Goal: Task Accomplishment & Management: Complete application form

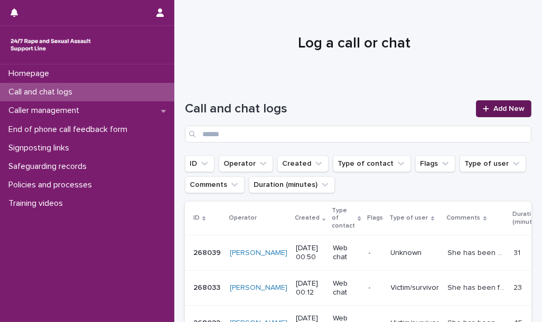
click at [485, 109] on div at bounding box center [488, 108] width 11 height 7
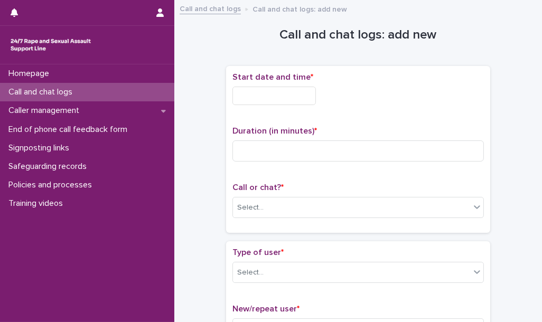
click at [295, 94] on input "text" at bounding box center [273, 96] width 83 height 18
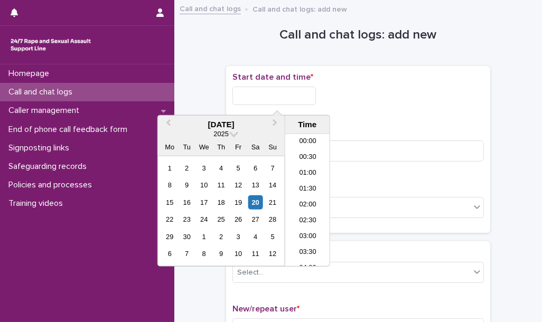
scroll to position [417, 0]
click at [310, 199] on li "15:00" at bounding box center [307, 200] width 45 height 16
type input "**********"
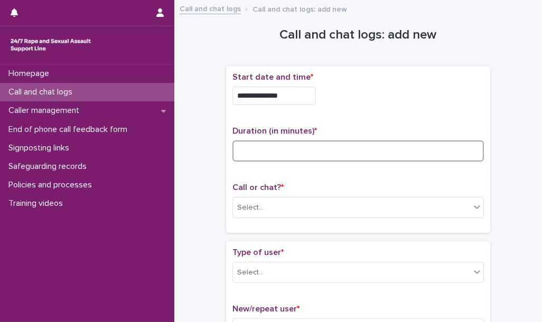
click at [285, 151] on input at bounding box center [357, 151] width 251 height 21
type input "**"
click at [277, 211] on div "Select..." at bounding box center [351, 207] width 237 height 17
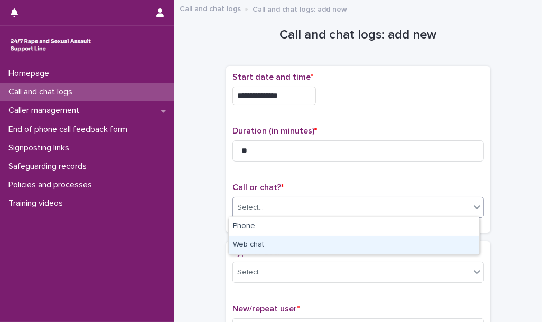
click at [272, 249] on div "Web chat" at bounding box center [354, 245] width 250 height 18
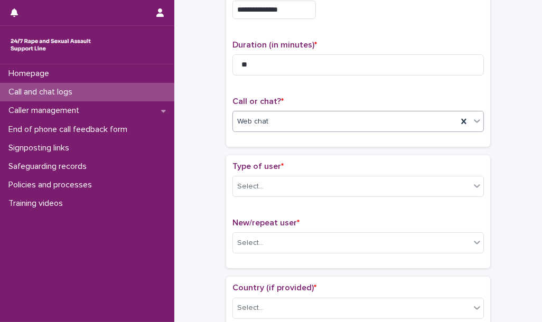
scroll to position [86, 0]
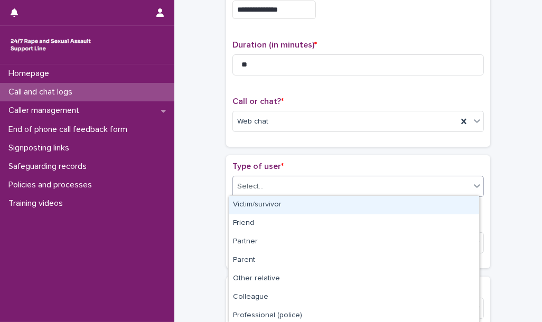
click at [300, 186] on div "Select..." at bounding box center [351, 186] width 237 height 17
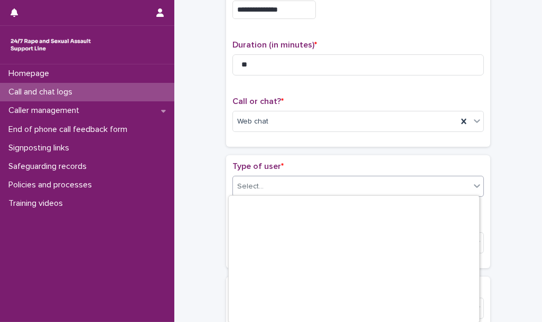
scroll to position [150, 0]
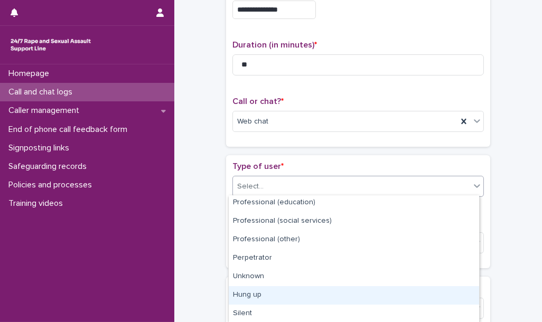
click at [287, 297] on div "Hung up" at bounding box center [354, 295] width 250 height 18
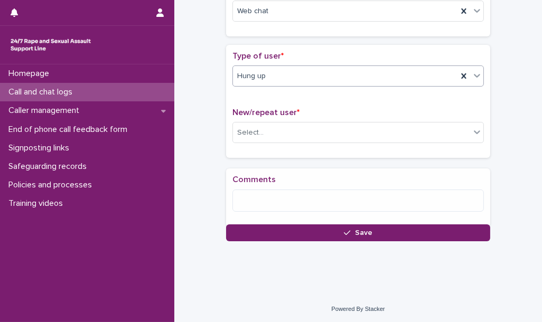
scroll to position [205, 0]
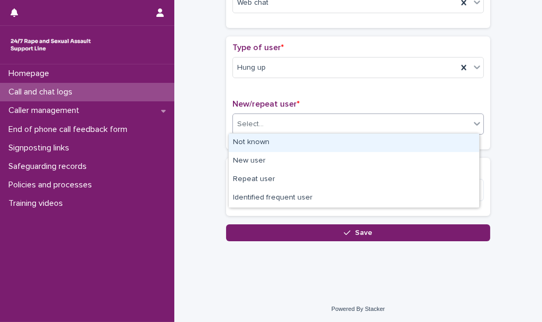
click at [279, 123] on div "Select..." at bounding box center [351, 124] width 237 height 17
click at [275, 141] on div "Not known" at bounding box center [354, 143] width 250 height 18
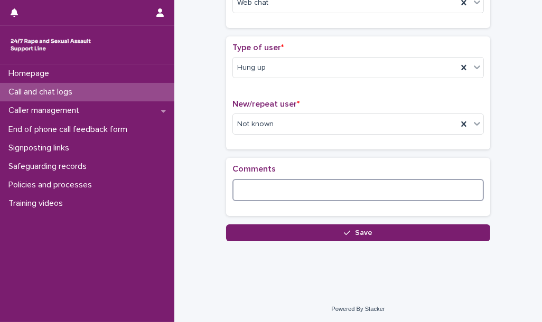
click at [270, 185] on textarea at bounding box center [357, 190] width 251 height 22
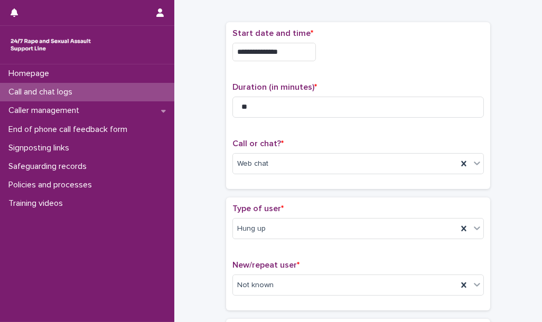
scroll to position [0, 0]
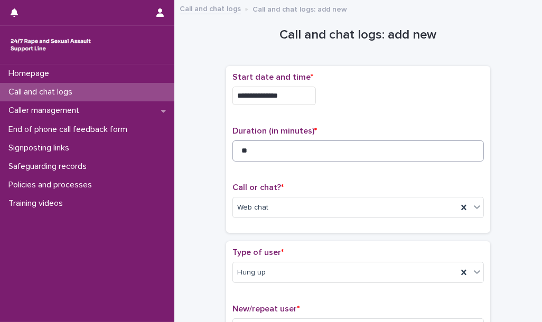
type textarea "****"
click at [247, 151] on input "**" at bounding box center [357, 151] width 251 height 21
type input "*"
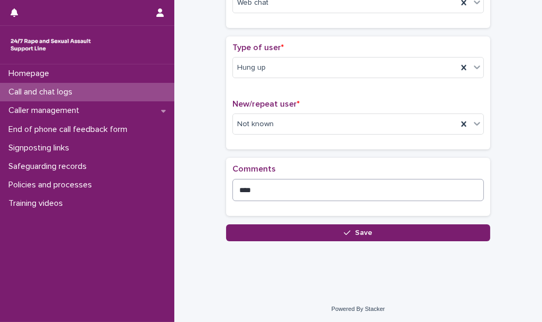
type input "*"
click at [282, 195] on textarea "****" at bounding box center [357, 190] width 251 height 22
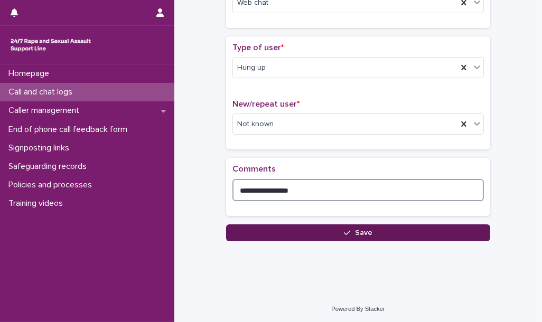
type textarea "**********"
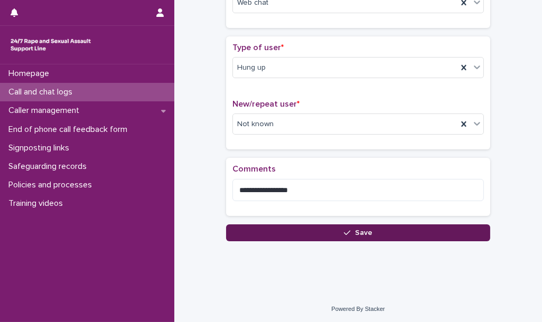
click at [289, 232] on button "Save" at bounding box center [358, 233] width 264 height 17
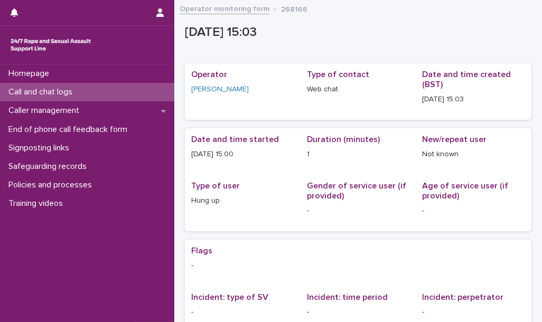
click at [152, 91] on div "Call and chat logs" at bounding box center [87, 92] width 174 height 18
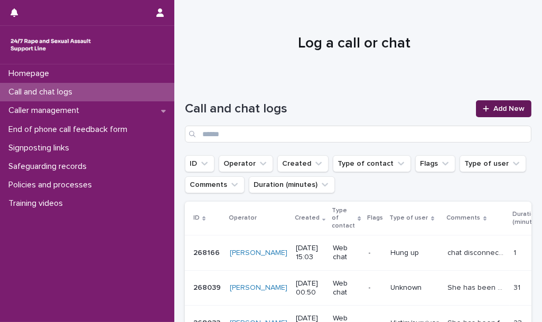
click at [482, 117] on link "Add New" at bounding box center [503, 108] width 55 height 17
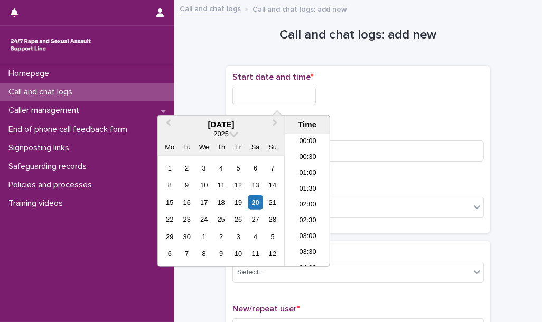
scroll to position [417, 0]
click at [294, 100] on input "text" at bounding box center [273, 96] width 83 height 18
click at [311, 201] on li "15:00" at bounding box center [307, 200] width 45 height 16
type input "**********"
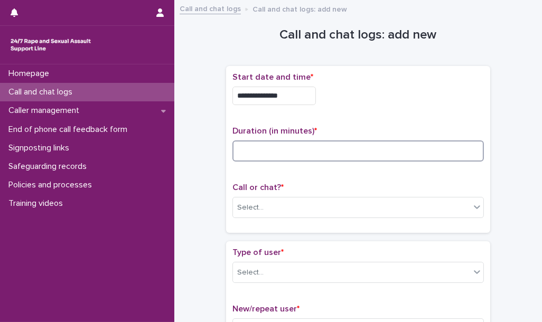
click at [277, 154] on input at bounding box center [357, 151] width 251 height 21
type input "*"
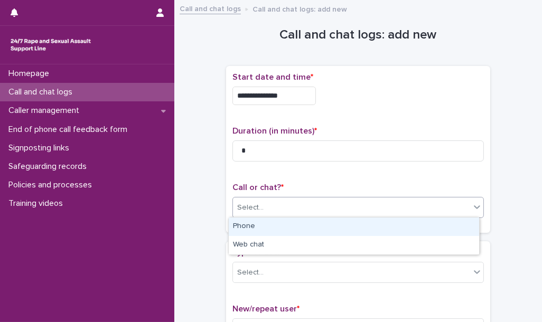
click at [266, 201] on div "Select..." at bounding box center [351, 207] width 237 height 17
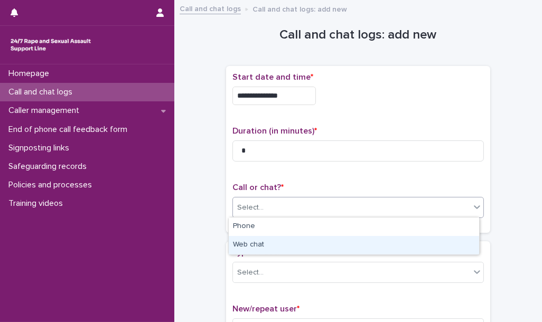
click at [264, 245] on div "Web chat" at bounding box center [354, 245] width 250 height 18
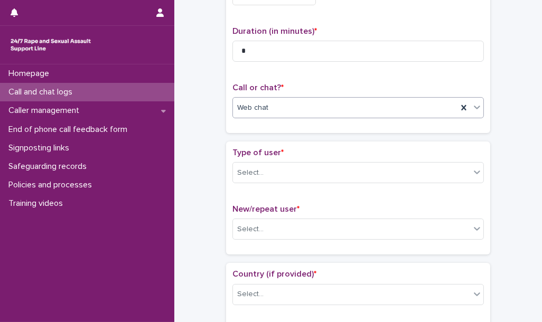
scroll to position [100, 0]
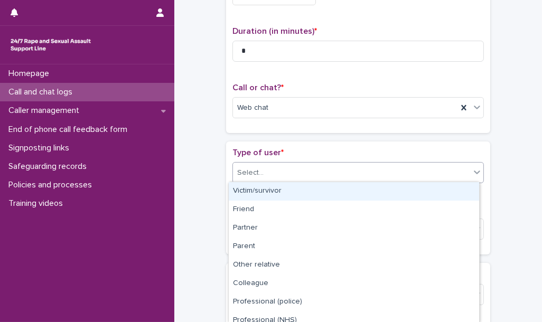
click at [269, 169] on div "Select..." at bounding box center [351, 172] width 237 height 17
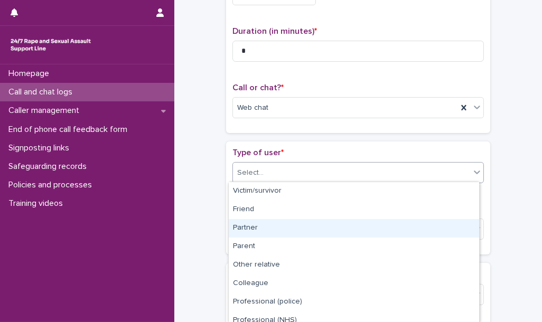
scroll to position [136, 0]
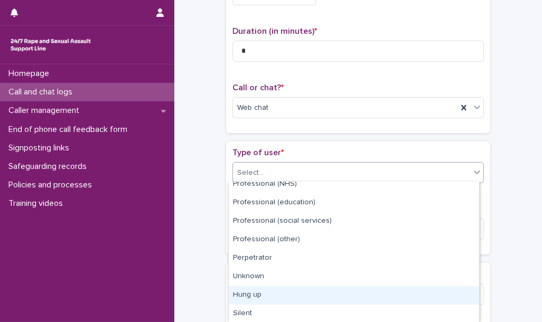
click at [266, 294] on div "Hung up" at bounding box center [354, 295] width 250 height 18
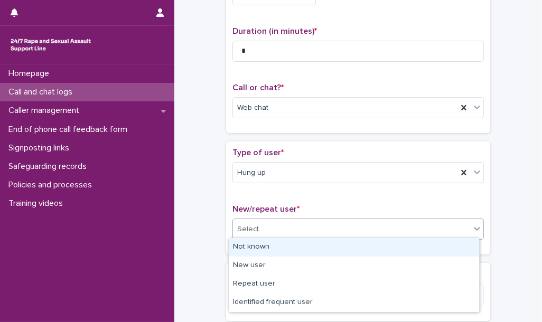
click at [267, 223] on div "Select..." at bounding box center [351, 229] width 237 height 17
click at [252, 247] on div "Not known" at bounding box center [354, 247] width 250 height 18
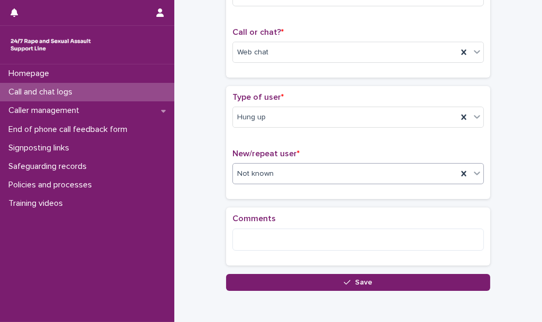
scroll to position [162, 0]
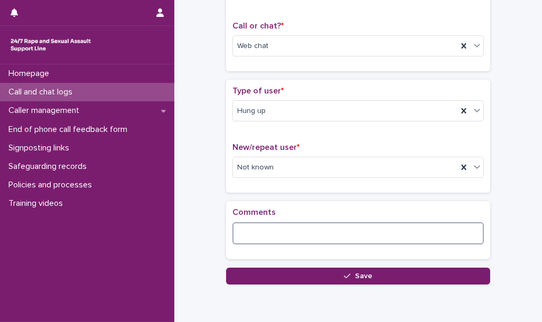
click at [262, 239] on textarea at bounding box center [357, 233] width 251 height 22
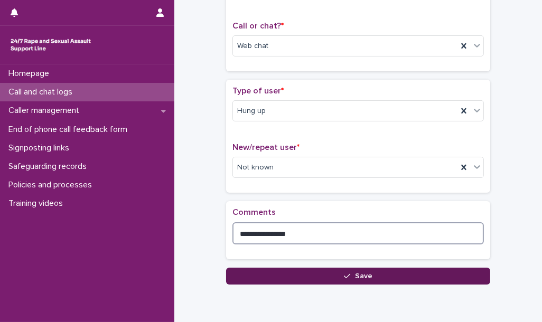
type textarea "**********"
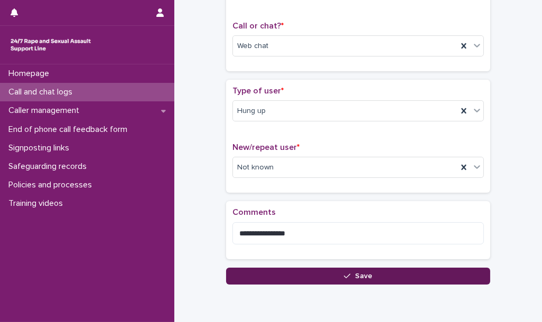
click at [284, 274] on button "Save" at bounding box center [358, 276] width 264 height 17
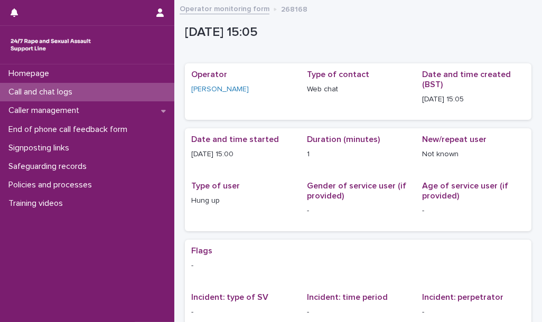
click at [145, 96] on div "Call and chat logs" at bounding box center [87, 92] width 174 height 18
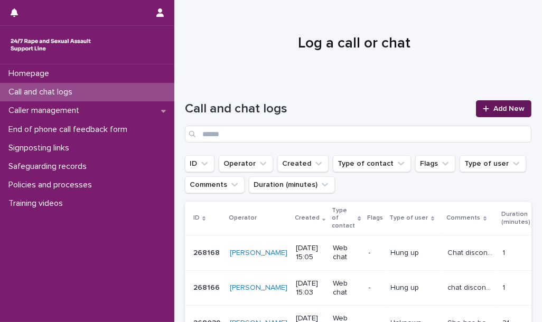
click at [493, 106] on span "Add New" at bounding box center [508, 108] width 31 height 7
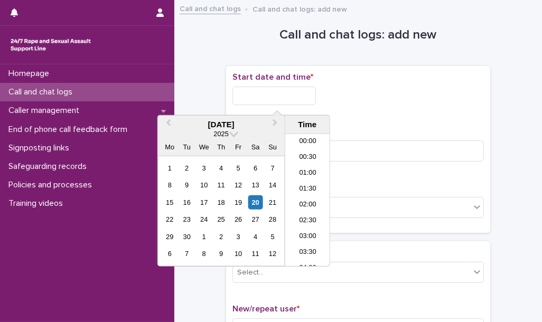
click at [297, 99] on input "text" at bounding box center [273, 96] width 83 height 18
click at [313, 194] on li "15:00" at bounding box center [307, 200] width 45 height 16
type input "**********"
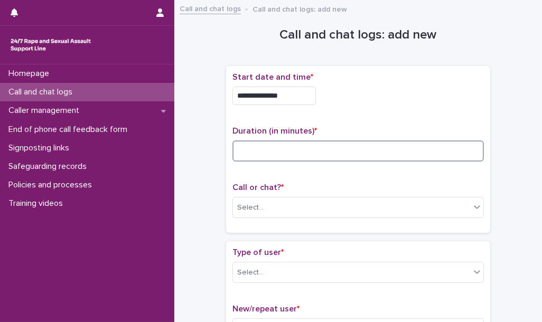
click at [282, 158] on input at bounding box center [357, 151] width 251 height 21
type input "*"
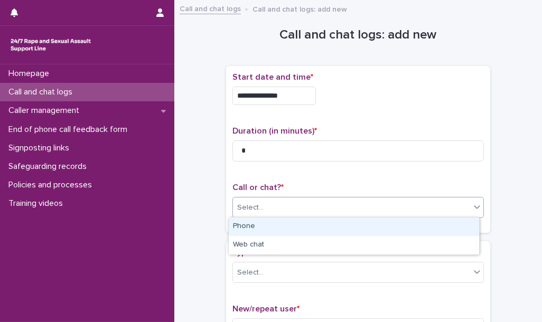
click at [299, 212] on div "Select..." at bounding box center [351, 207] width 237 height 17
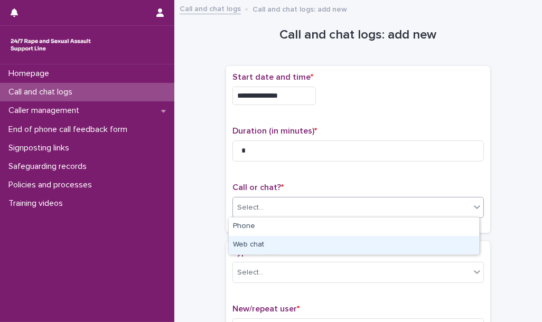
click at [307, 249] on div "Web chat" at bounding box center [354, 245] width 250 height 18
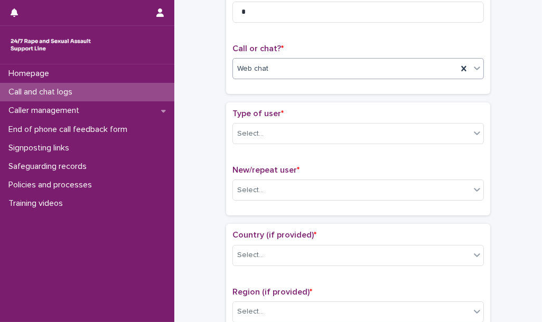
scroll to position [141, 0]
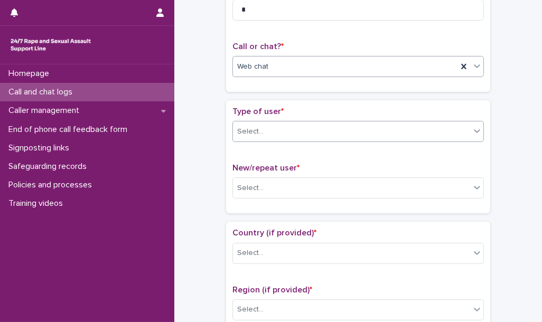
click at [319, 137] on div "Select..." at bounding box center [351, 131] width 237 height 17
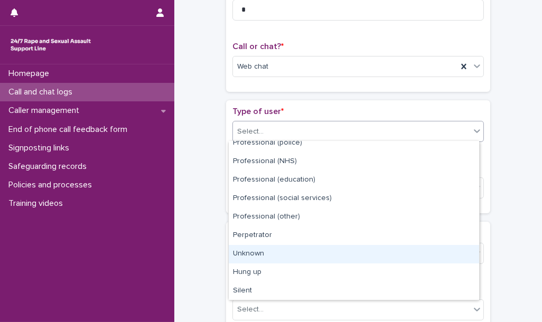
scroll to position [118, 0]
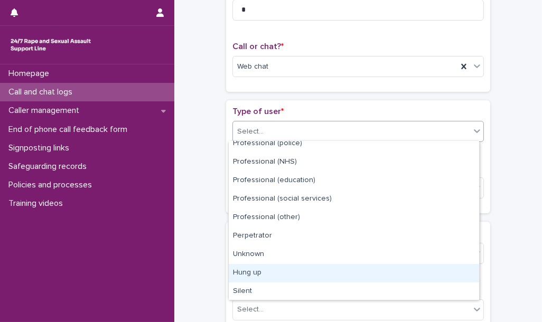
click at [293, 269] on div "Hung up" at bounding box center [354, 273] width 250 height 18
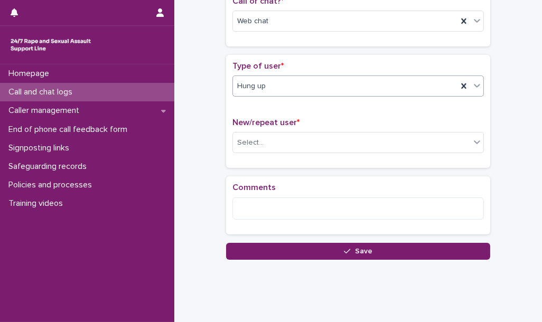
scroll to position [191, 0]
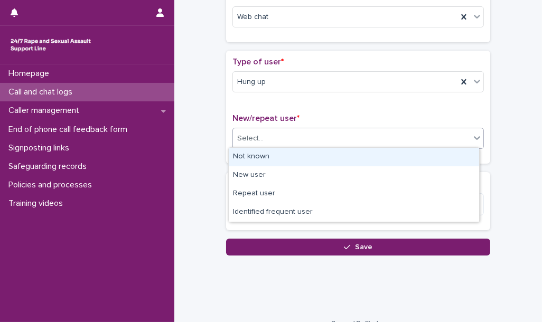
click at [303, 137] on div "Select..." at bounding box center [351, 138] width 237 height 17
click at [295, 158] on div "Not known" at bounding box center [354, 157] width 250 height 18
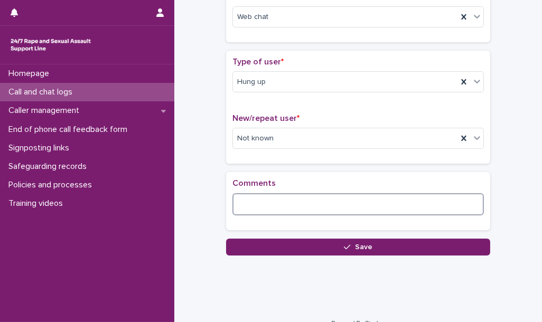
click at [266, 207] on textarea at bounding box center [357, 204] width 251 height 22
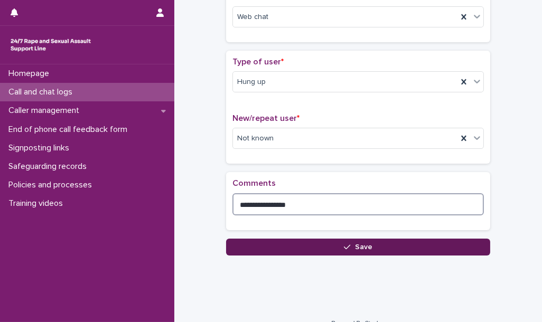
type textarea "**********"
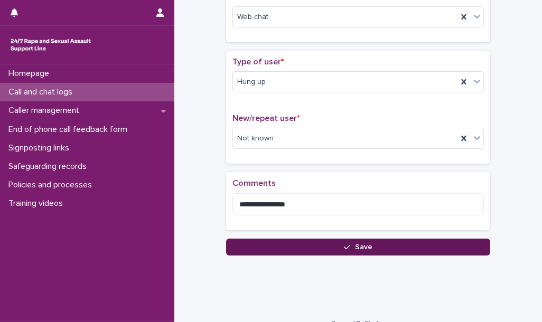
click at [275, 241] on button "Save" at bounding box center [358, 247] width 264 height 17
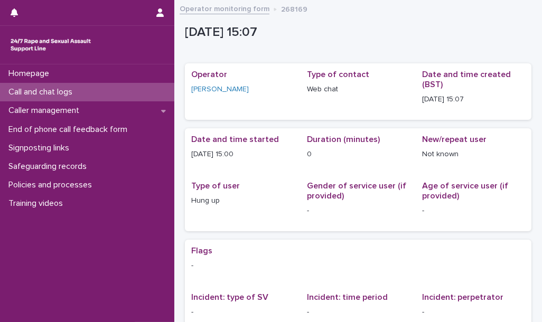
click at [146, 96] on div "Call and chat logs" at bounding box center [87, 92] width 174 height 18
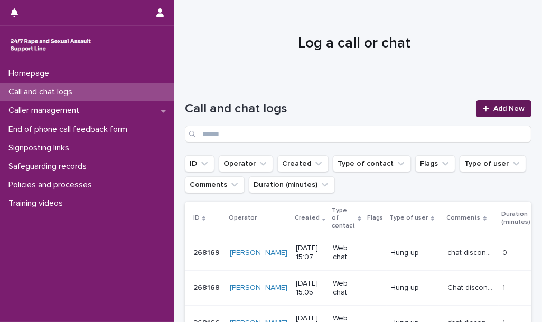
click at [494, 113] on link "Add New" at bounding box center [503, 108] width 55 height 17
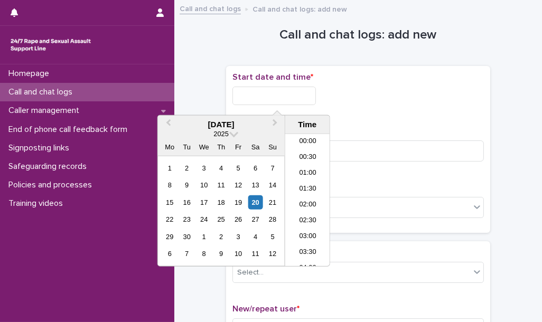
click at [284, 94] on input "text" at bounding box center [273, 96] width 83 height 18
click at [309, 199] on li "15:00" at bounding box center [307, 200] width 45 height 16
type input "**********"
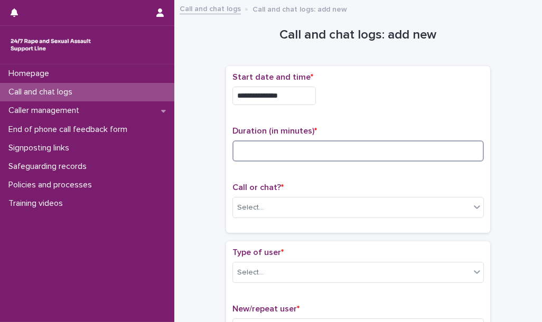
click at [284, 154] on input at bounding box center [357, 151] width 251 height 21
type input "*"
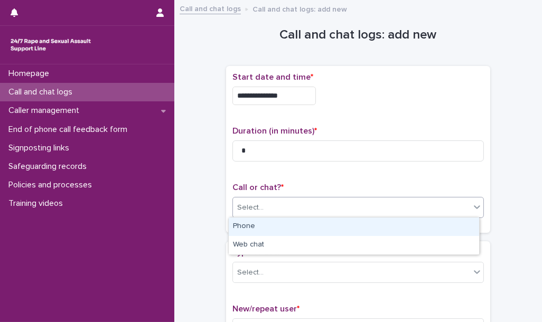
click at [280, 203] on div "Select..." at bounding box center [351, 207] width 237 height 17
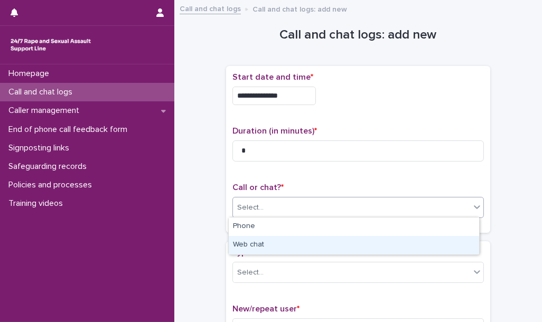
click at [272, 245] on div "Web chat" at bounding box center [354, 245] width 250 height 18
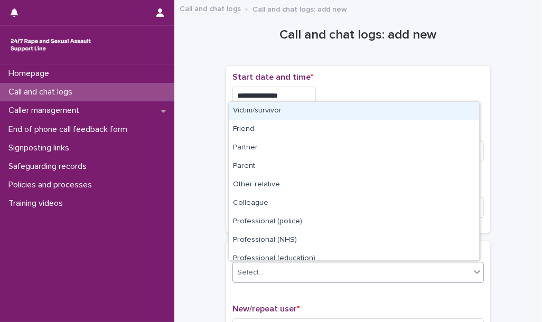
click at [276, 262] on div "Select..." at bounding box center [357, 272] width 251 height 21
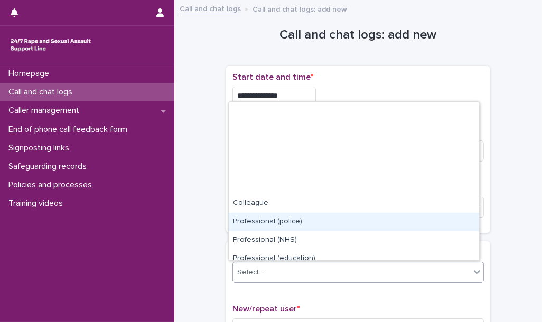
scroll to position [118, 0]
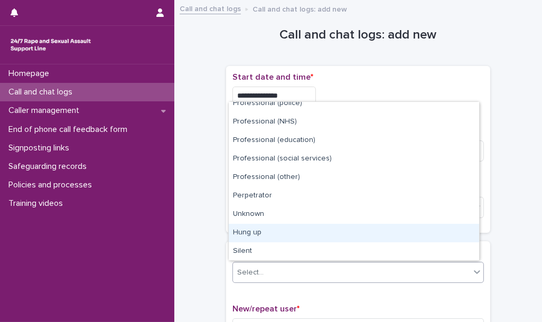
click at [271, 233] on div "Hung up" at bounding box center [354, 233] width 250 height 18
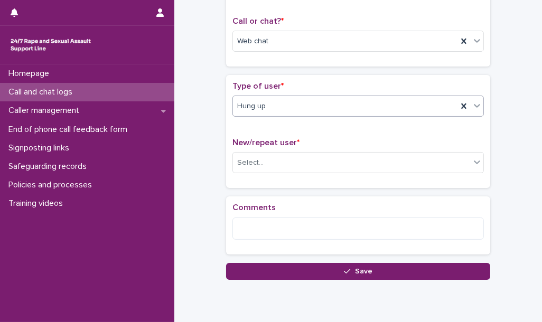
scroll to position [205, 0]
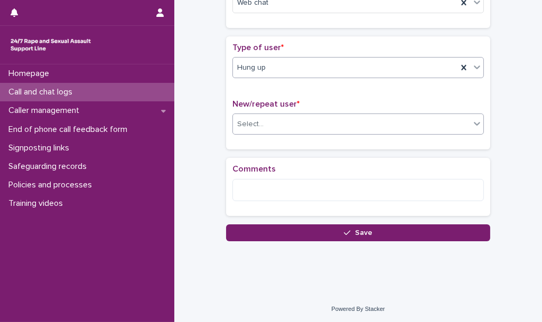
click at [273, 124] on div "Select..." at bounding box center [351, 124] width 237 height 17
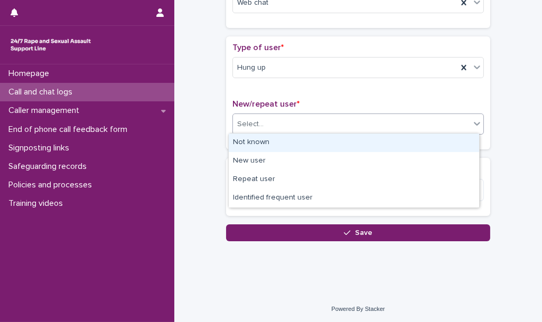
click at [272, 143] on div "Not known" at bounding box center [354, 143] width 250 height 18
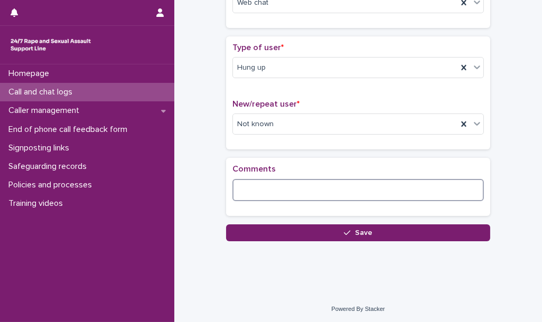
click at [260, 195] on textarea at bounding box center [357, 190] width 251 height 22
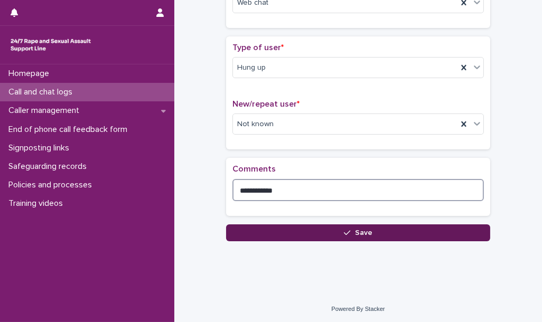
type textarea "**********"
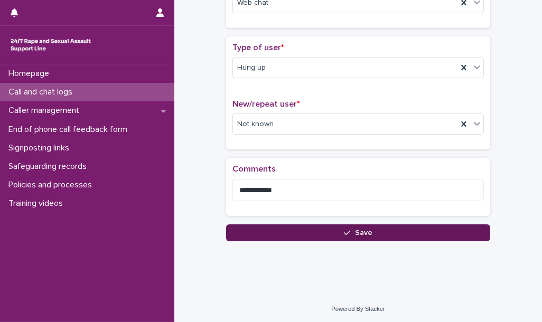
click at [273, 230] on button "Save" at bounding box center [358, 233] width 264 height 17
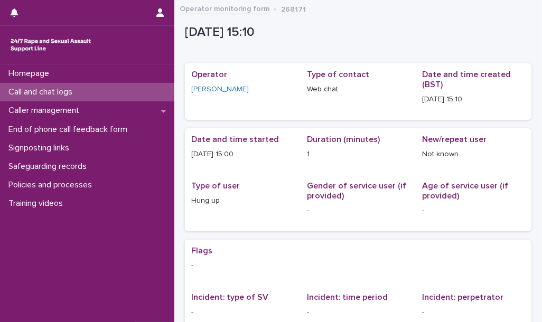
click at [100, 90] on div "Call and chat logs" at bounding box center [87, 92] width 174 height 18
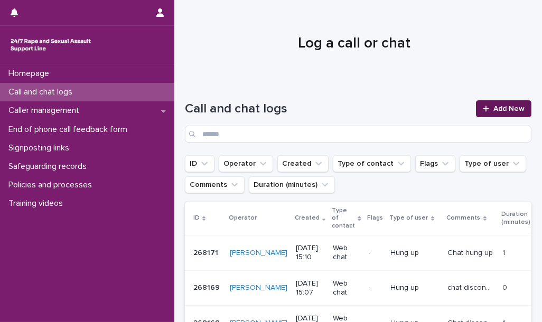
click at [492, 113] on link "Add New" at bounding box center [503, 108] width 55 height 17
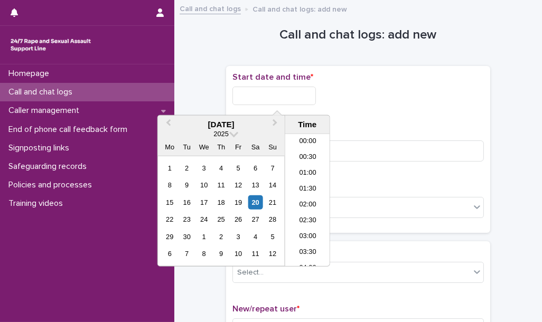
scroll to position [417, 0]
click at [257, 94] on input "text" at bounding box center [273, 96] width 83 height 18
click at [303, 200] on li "15:00" at bounding box center [307, 200] width 45 height 16
type input "**********"
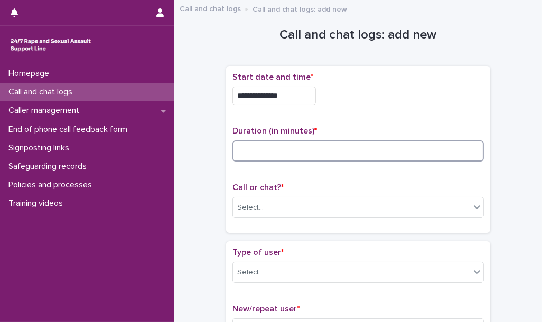
click at [256, 154] on input at bounding box center [357, 151] width 251 height 21
type input "*"
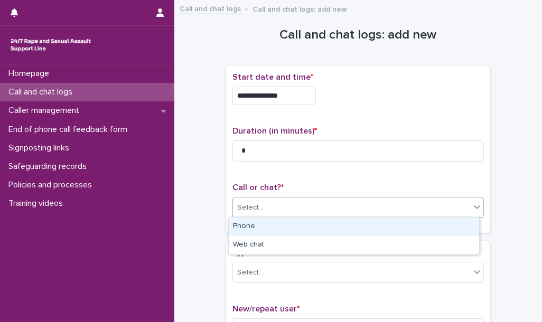
click at [269, 199] on div "Select..." at bounding box center [351, 207] width 237 height 17
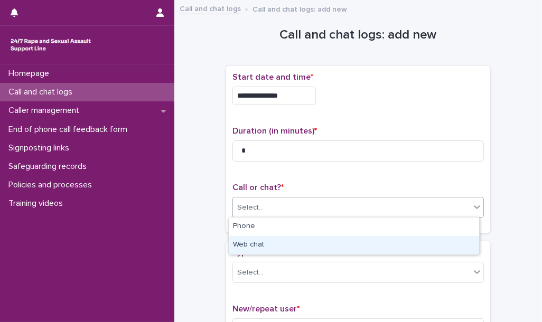
click at [273, 246] on div "Web chat" at bounding box center [354, 245] width 250 height 18
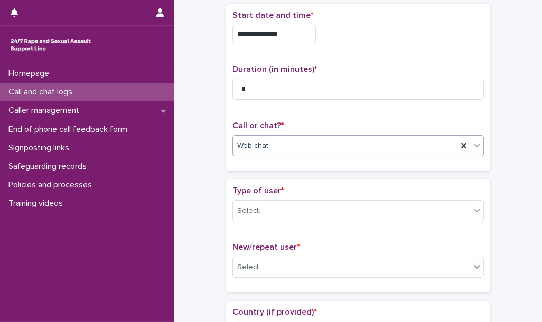
scroll to position [63, 0]
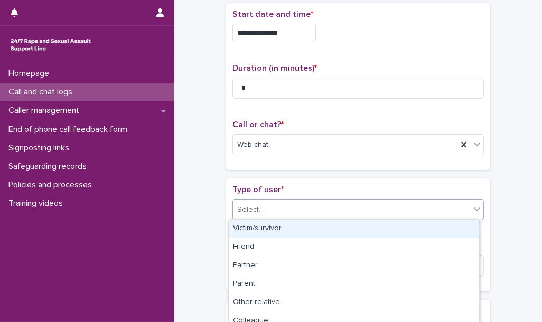
click at [272, 210] on div "Select..." at bounding box center [351, 209] width 237 height 17
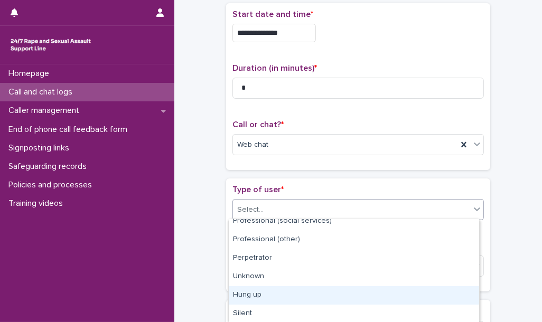
scroll to position [173, 0]
click at [272, 295] on div "Hung up" at bounding box center [354, 296] width 250 height 18
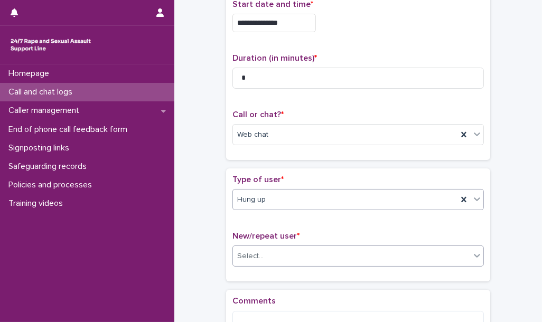
scroll to position [75, 0]
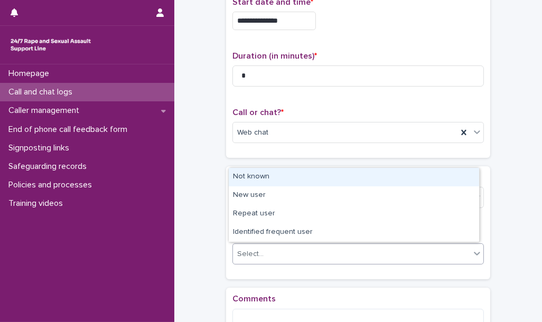
click at [297, 248] on div "Select..." at bounding box center [351, 254] width 237 height 17
click at [290, 175] on div "Not known" at bounding box center [354, 177] width 250 height 18
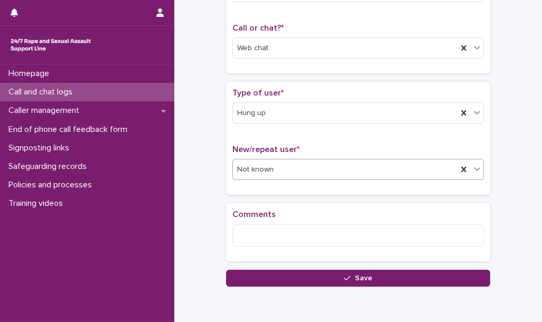
scroll to position [171, 0]
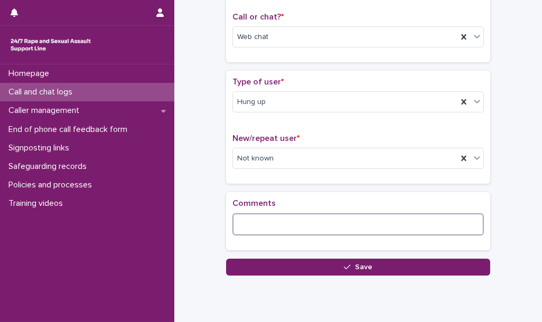
click at [268, 222] on textarea at bounding box center [357, 224] width 251 height 22
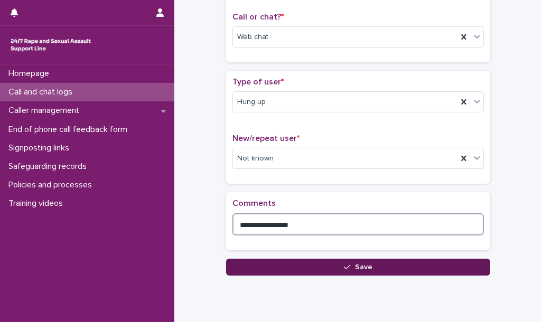
type textarea "**********"
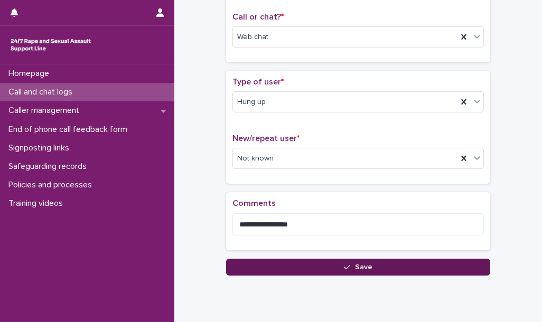
click at [289, 269] on button "Save" at bounding box center [358, 267] width 264 height 17
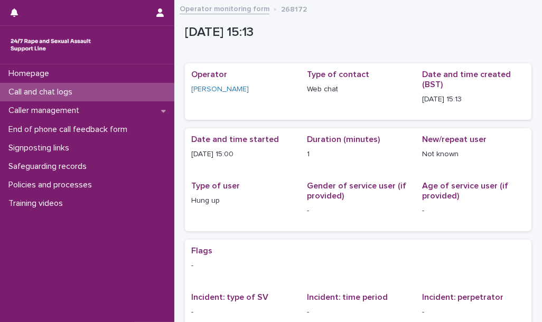
click at [128, 94] on div "Call and chat logs" at bounding box center [87, 92] width 174 height 18
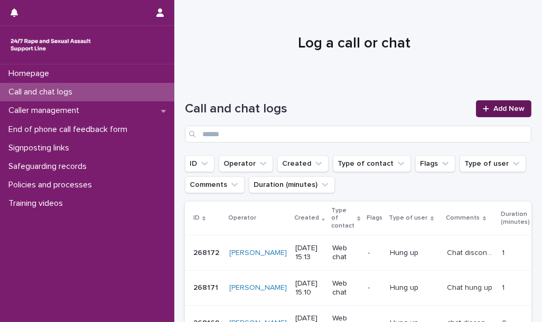
click at [486, 109] on div at bounding box center [488, 108] width 11 height 7
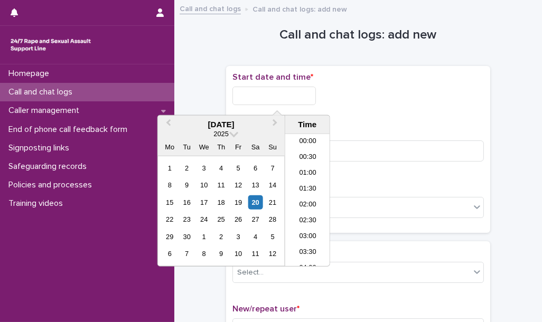
scroll to position [417, 0]
click at [251, 100] on input "text" at bounding box center [273, 96] width 83 height 18
click at [313, 200] on li "15:00" at bounding box center [307, 200] width 45 height 16
type input "**********"
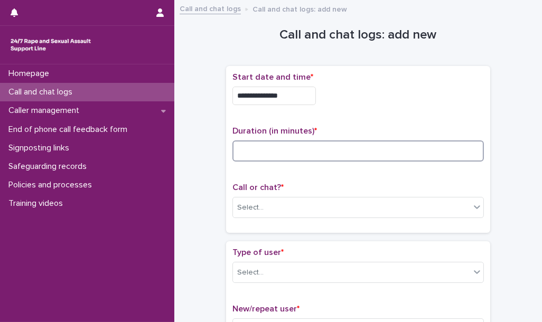
click at [269, 155] on input at bounding box center [357, 151] width 251 height 21
type input "*"
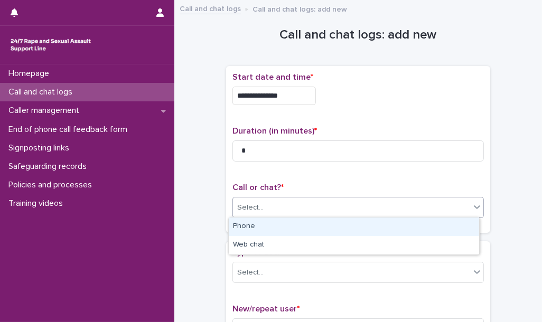
click at [269, 209] on div "Select..." at bounding box center [351, 207] width 237 height 17
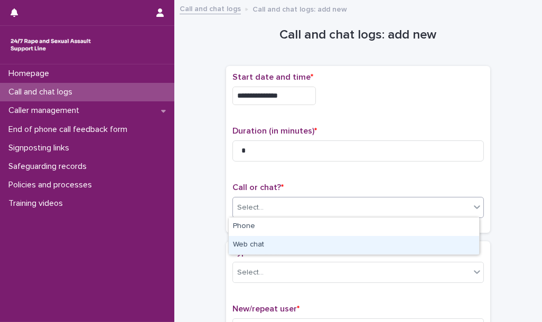
drag, startPoint x: 269, startPoint y: 230, endPoint x: 269, endPoint y: 249, distance: 19.0
click at [269, 249] on div "Web chat" at bounding box center [354, 245] width 250 height 18
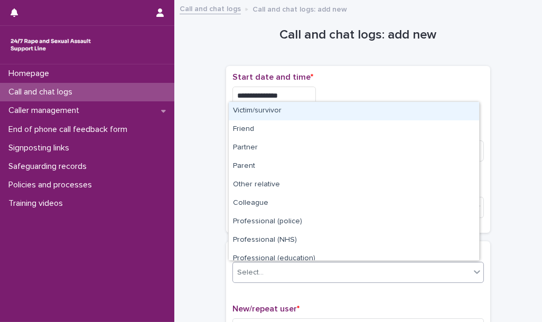
click at [273, 266] on div "Select..." at bounding box center [351, 272] width 237 height 17
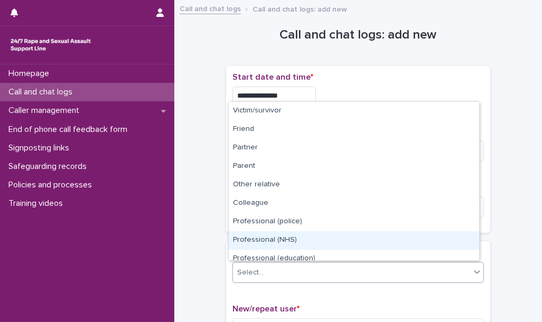
scroll to position [118, 0]
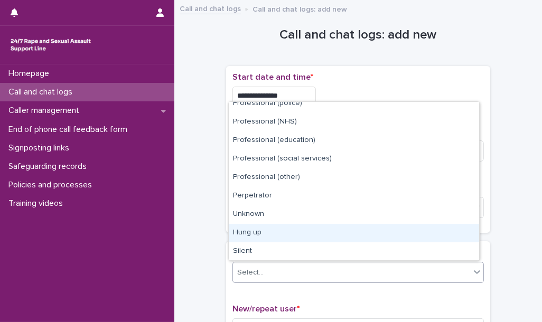
click at [269, 239] on div "Hung up" at bounding box center [354, 233] width 250 height 18
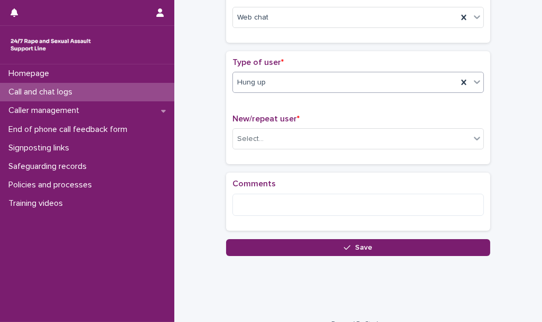
scroll to position [205, 0]
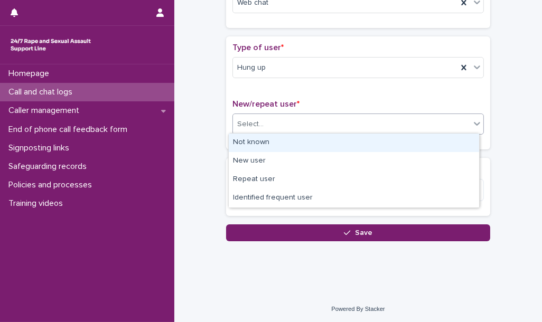
click at [269, 132] on div "Select..." at bounding box center [357, 124] width 251 height 21
click at [269, 142] on div "Not known" at bounding box center [354, 143] width 250 height 18
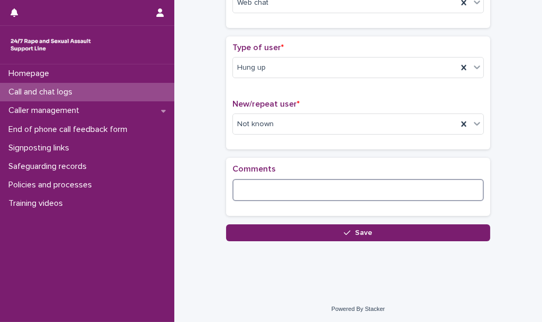
click at [262, 191] on textarea at bounding box center [357, 190] width 251 height 22
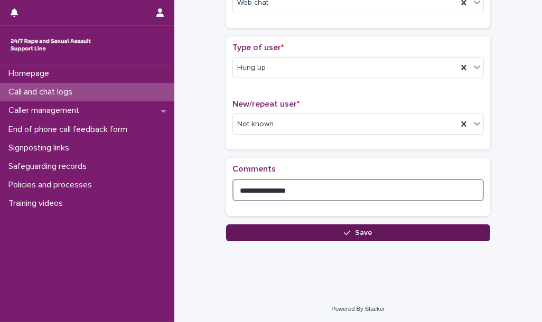
type textarea "**********"
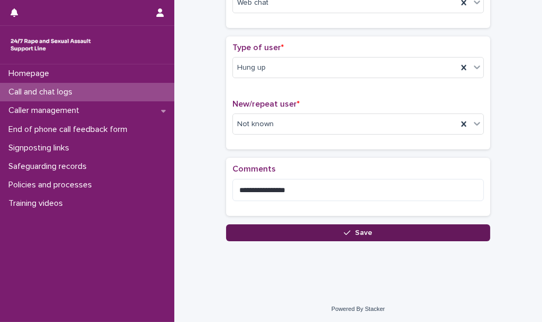
click at [272, 234] on button "Save" at bounding box center [358, 233] width 264 height 17
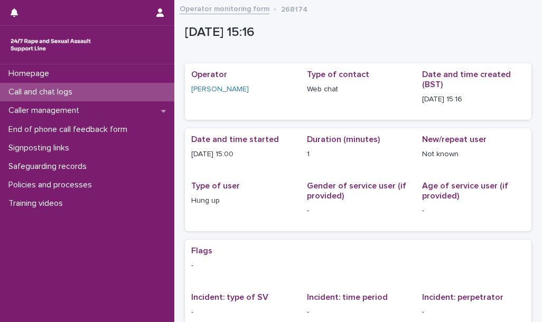
click at [137, 91] on div "Call and chat logs" at bounding box center [87, 92] width 174 height 18
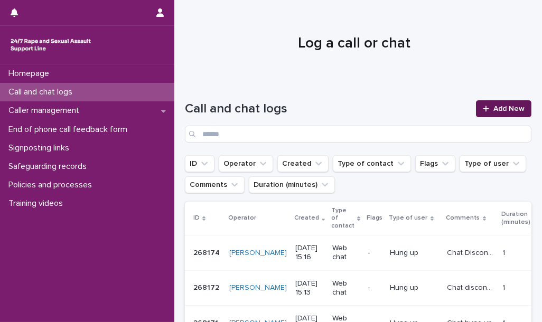
click at [506, 103] on link "Add New" at bounding box center [503, 108] width 55 height 17
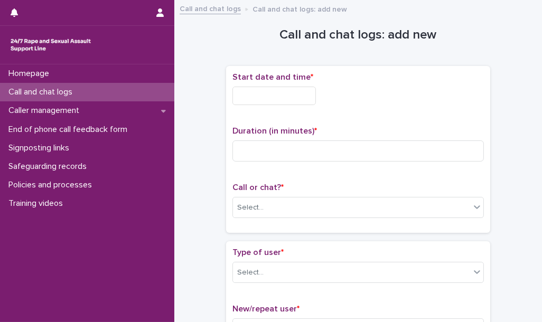
click at [260, 98] on input "text" at bounding box center [273, 96] width 83 height 18
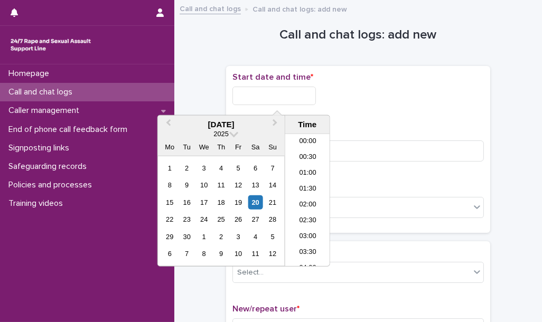
scroll to position [433, 0]
click at [307, 196] on li "15:30" at bounding box center [307, 201] width 45 height 16
type input "**********"
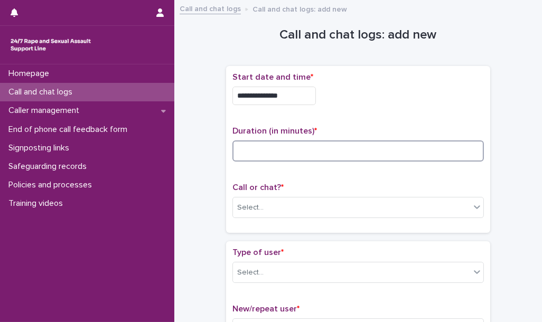
click at [276, 155] on input at bounding box center [357, 151] width 251 height 21
type input "**"
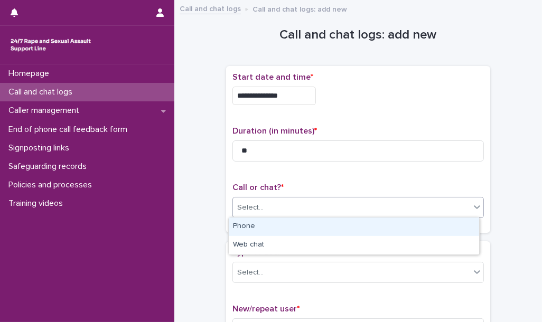
click at [272, 208] on div "Select..." at bounding box center [351, 207] width 237 height 17
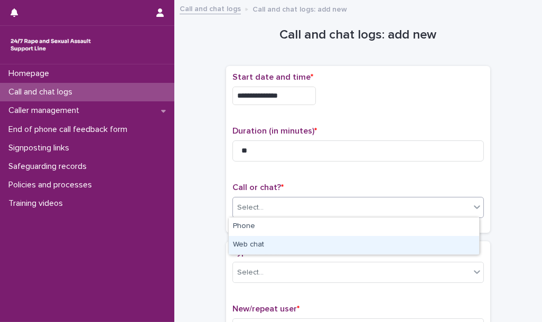
click at [265, 251] on div "Web chat" at bounding box center [354, 245] width 250 height 18
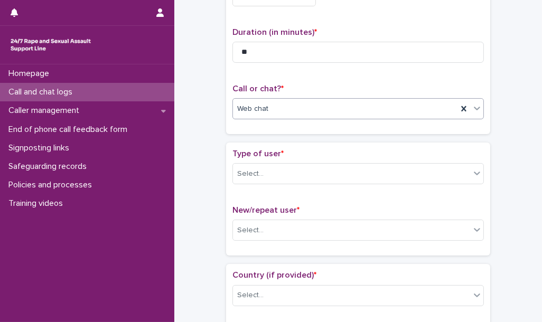
scroll to position [102, 0]
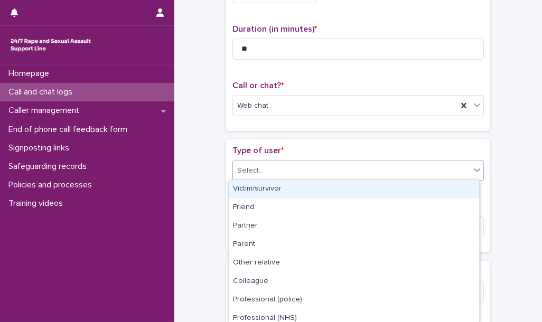
click at [274, 171] on div "Select..." at bounding box center [351, 170] width 237 height 17
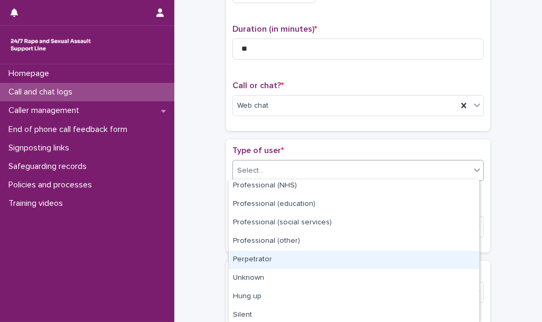
scroll to position [134, 0]
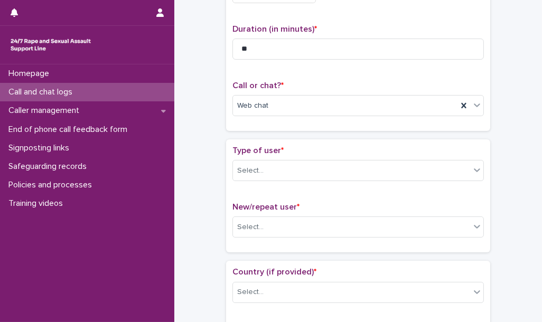
click at [315, 196] on div "Type of user * Select... New/repeat user * Select..." at bounding box center [357, 196] width 251 height 100
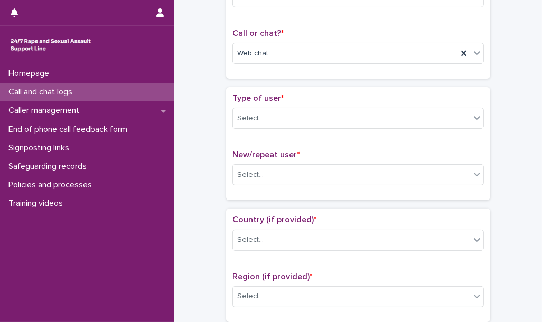
scroll to position [156, 0]
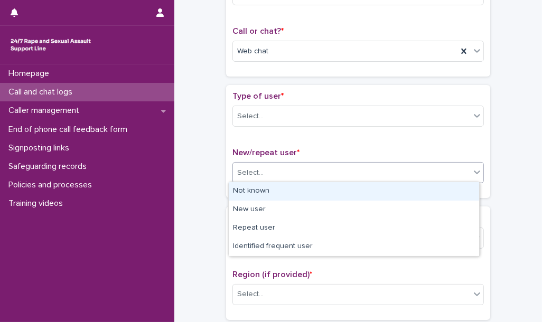
click at [302, 166] on div "Select..." at bounding box center [351, 172] width 237 height 17
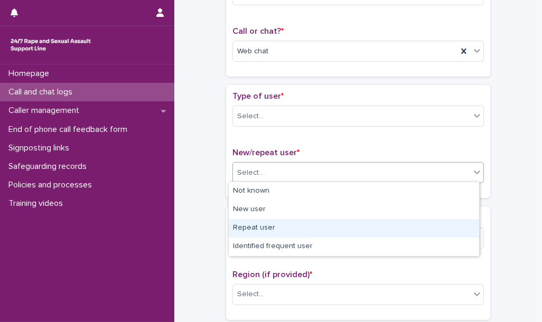
click at [295, 227] on div "Repeat user" at bounding box center [354, 228] width 250 height 18
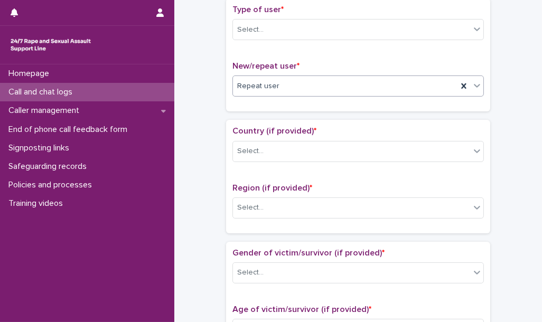
scroll to position [254, 0]
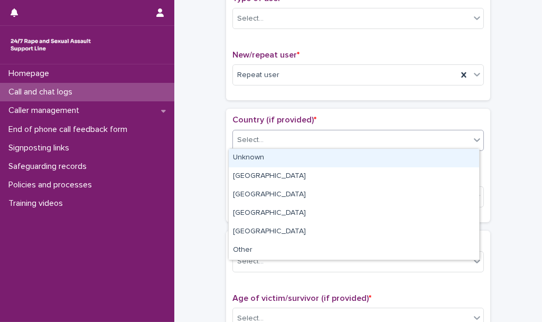
click at [290, 141] on div "Select..." at bounding box center [351, 140] width 237 height 17
click at [290, 157] on div "Unknown" at bounding box center [354, 158] width 250 height 18
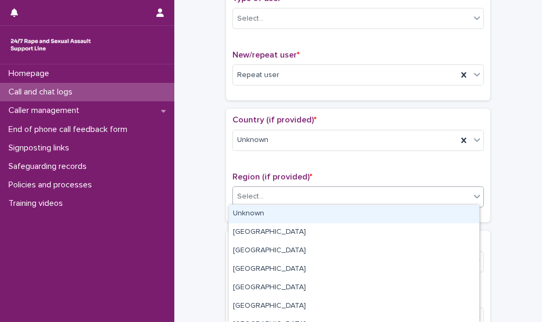
click at [283, 198] on div "Select..." at bounding box center [351, 196] width 237 height 17
click at [282, 222] on div "Unknown" at bounding box center [354, 214] width 250 height 18
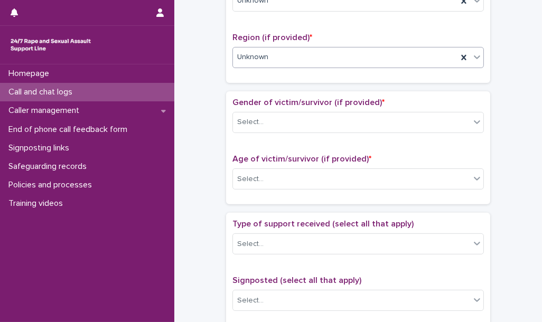
scroll to position [395, 0]
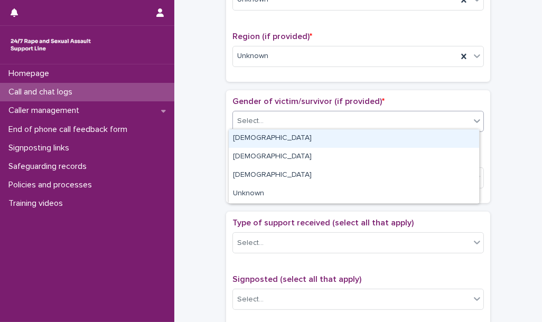
click at [298, 113] on div "Select..." at bounding box center [351, 121] width 237 height 17
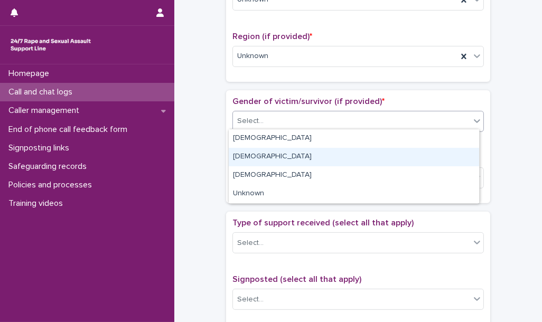
click at [281, 153] on div "Male" at bounding box center [354, 157] width 250 height 18
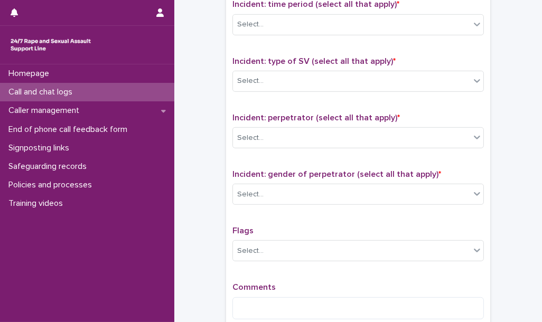
scroll to position [754, 0]
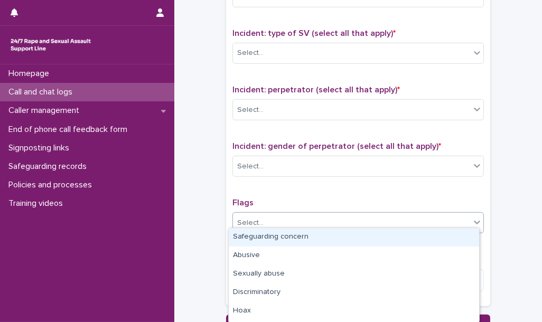
click at [268, 214] on div "Select..." at bounding box center [351, 222] width 237 height 17
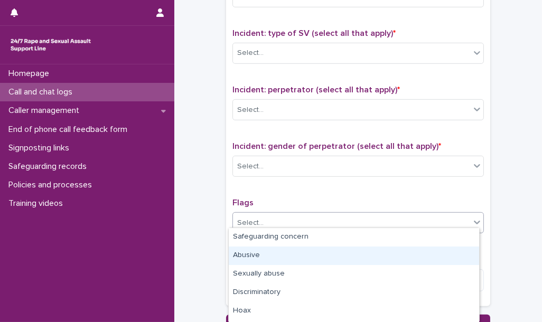
click at [263, 257] on div "Abusive" at bounding box center [354, 256] width 250 height 18
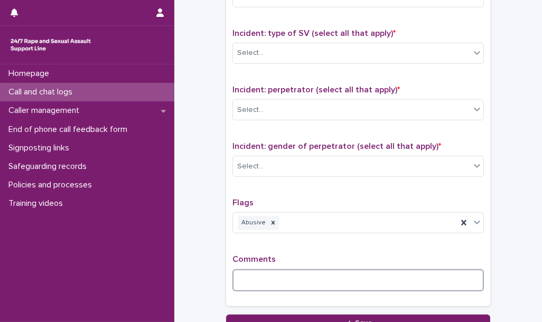
click at [249, 279] on textarea at bounding box center [357, 280] width 251 height 22
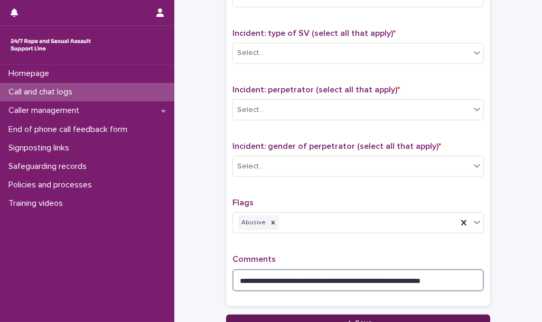
type textarea "**********"
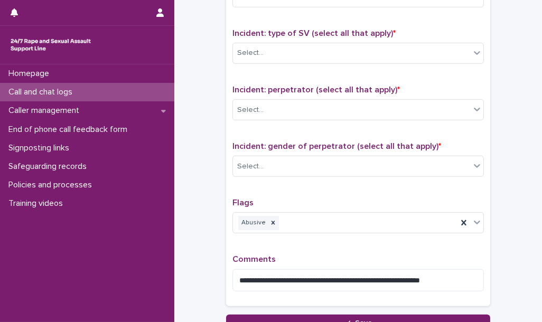
click at [311, 236] on div "**********" at bounding box center [357, 79] width 251 height 442
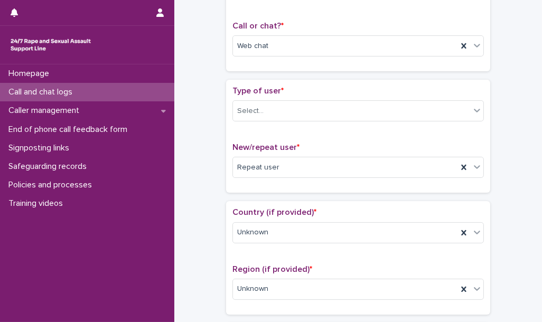
scroll to position [162, 0]
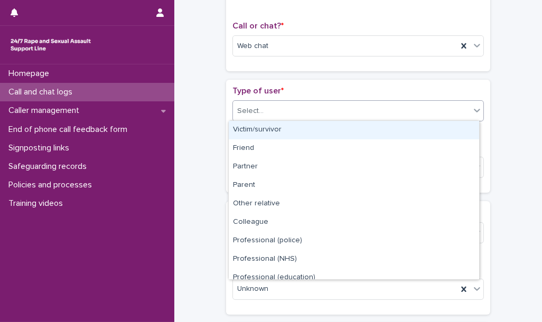
click at [289, 106] on div "Select..." at bounding box center [351, 110] width 237 height 17
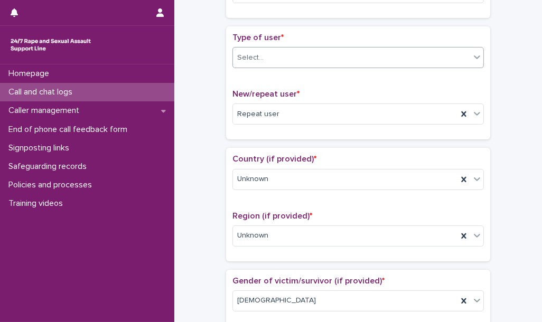
scroll to position [228, 0]
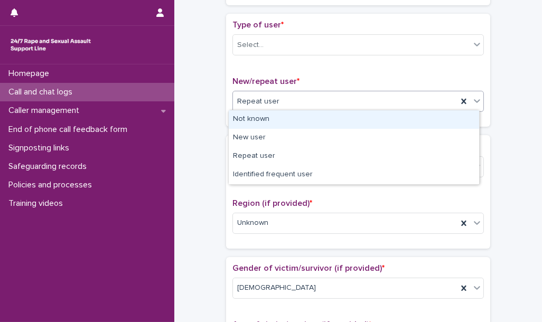
click at [313, 107] on div "Repeat user" at bounding box center [345, 101] width 225 height 17
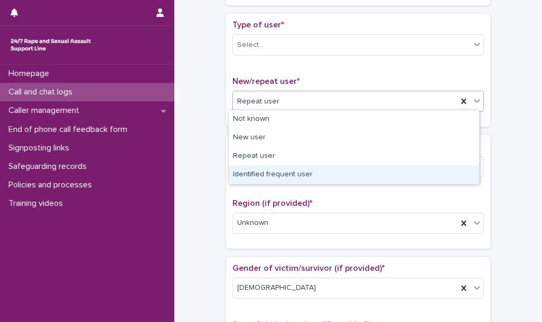
click at [341, 172] on div "Identified frequent user" at bounding box center [354, 175] width 250 height 18
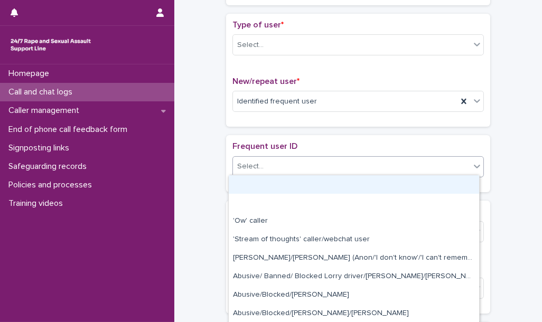
click at [328, 163] on div "Select..." at bounding box center [351, 166] width 237 height 17
click at [323, 178] on div at bounding box center [354, 184] width 250 height 18
click at [316, 170] on div "Select..." at bounding box center [351, 166] width 237 height 17
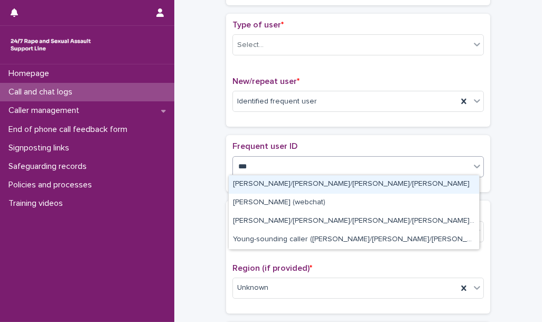
type input "****"
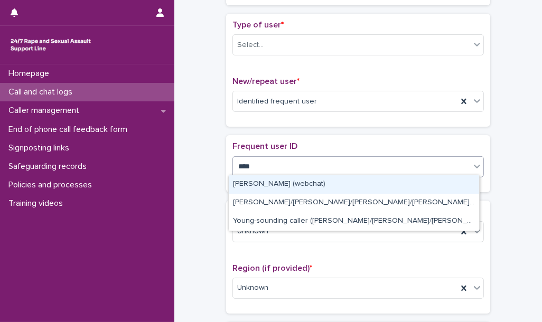
drag, startPoint x: 313, startPoint y: 179, endPoint x: 311, endPoint y: 187, distance: 8.9
click at [311, 187] on div "David (webchat)" at bounding box center [354, 184] width 250 height 18
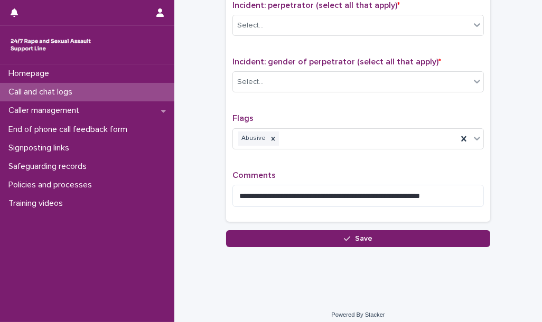
scroll to position [905, 0]
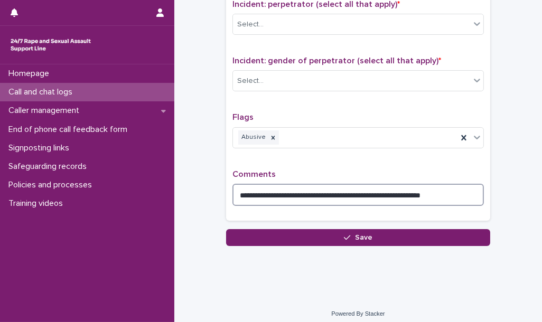
click at [340, 189] on textarea "**********" at bounding box center [357, 195] width 251 height 22
click at [440, 190] on textarea "**********" at bounding box center [357, 195] width 251 height 22
drag, startPoint x: 440, startPoint y: 190, endPoint x: 292, endPoint y: 199, distance: 148.2
click at [292, 199] on textarea "**********" at bounding box center [357, 195] width 251 height 22
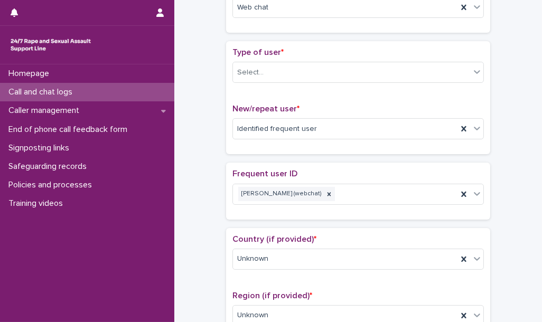
scroll to position [157, 0]
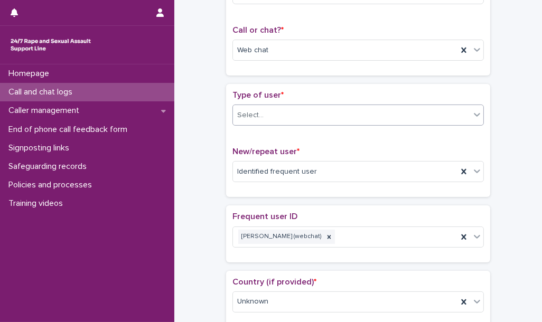
type textarea "**********"
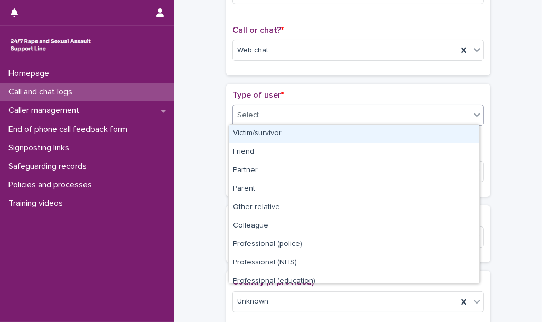
click at [286, 112] on div "Select..." at bounding box center [351, 115] width 237 height 17
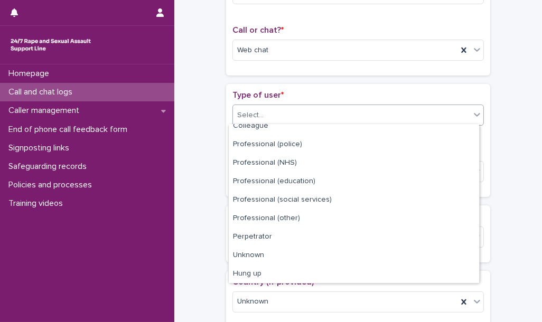
scroll to position [118, 0]
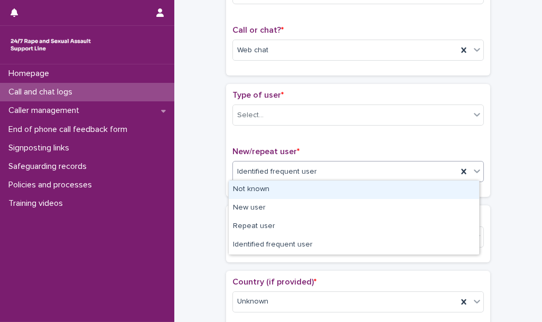
click at [330, 178] on div "Identified frequent user" at bounding box center [345, 171] width 225 height 17
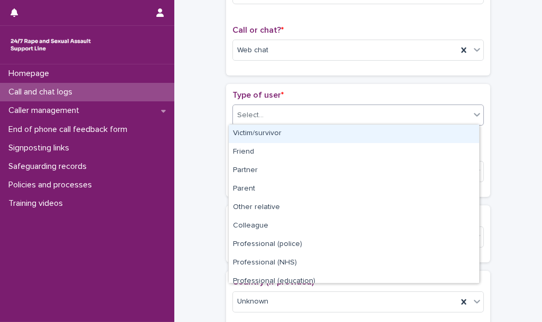
click at [281, 107] on div "Select..." at bounding box center [351, 115] width 237 height 17
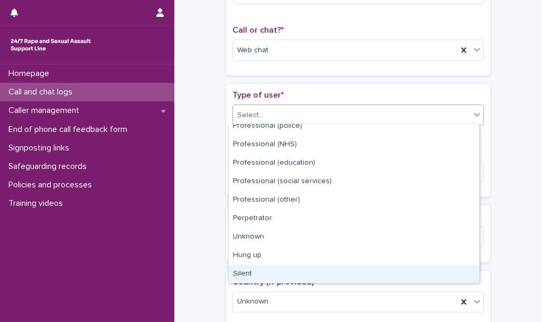
click at [151, 268] on div "Homepage Call and chat logs Caller management End of phone call feedback form S…" at bounding box center [87, 193] width 174 height 258
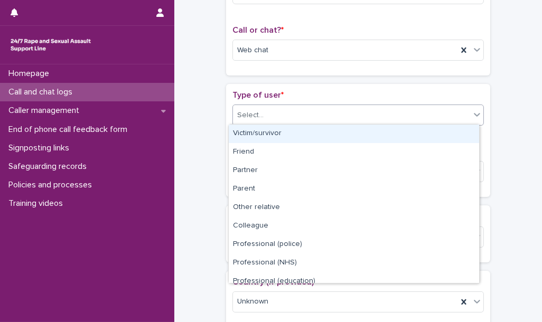
click at [297, 108] on div "Select..." at bounding box center [351, 115] width 237 height 17
click at [291, 117] on div "Select..." at bounding box center [351, 115] width 237 height 17
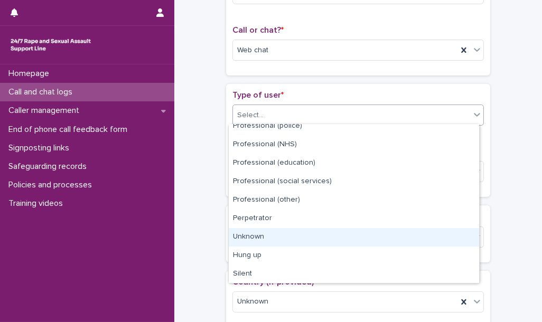
click at [288, 236] on div "Unknown" at bounding box center [354, 237] width 250 height 18
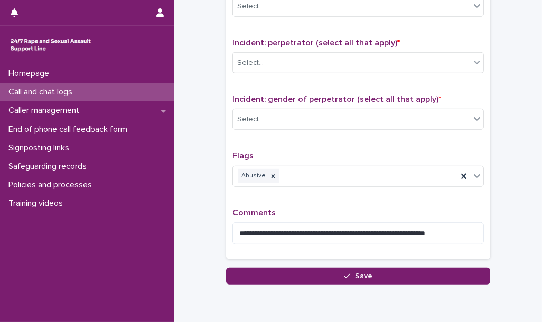
scroll to position [905, 0]
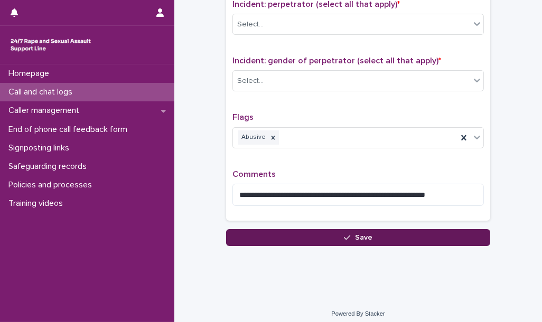
click at [304, 229] on button "Save" at bounding box center [358, 237] width 264 height 17
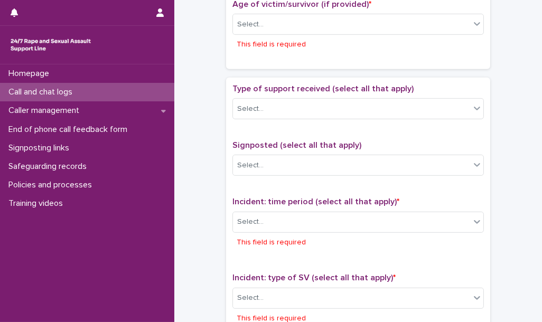
scroll to position [617, 0]
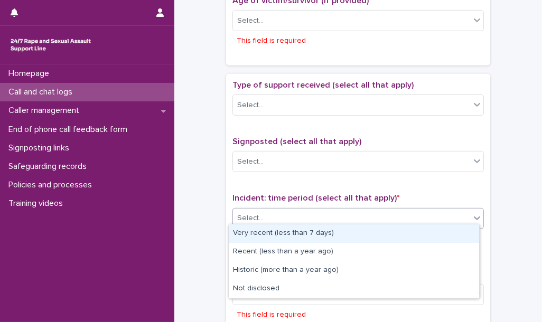
click at [283, 211] on div "Select..." at bounding box center [351, 218] width 237 height 17
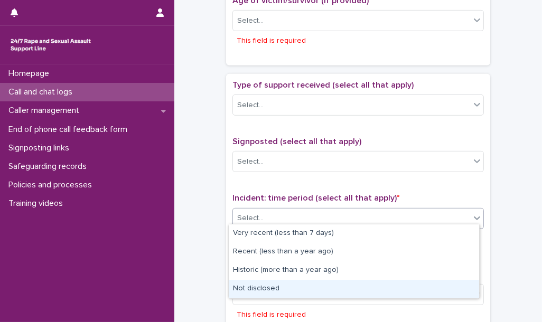
click at [270, 286] on div "Not disclosed" at bounding box center [354, 289] width 250 height 18
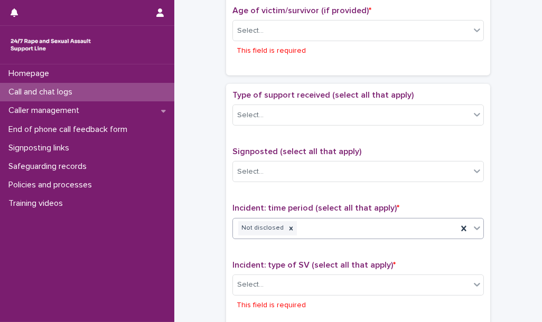
scroll to position [600, 0]
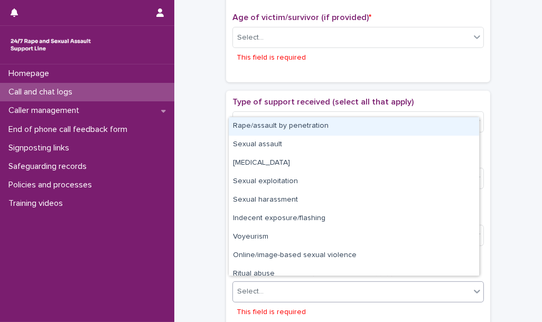
click at [272, 289] on div "Select..." at bounding box center [351, 291] width 237 height 17
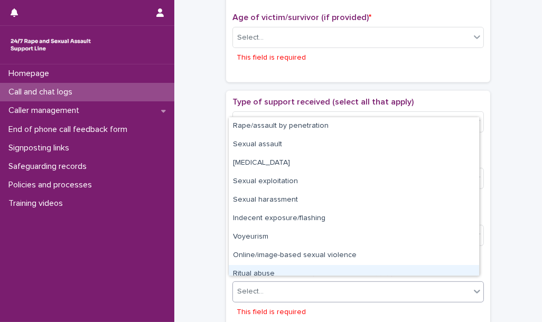
scroll to position [26, 0]
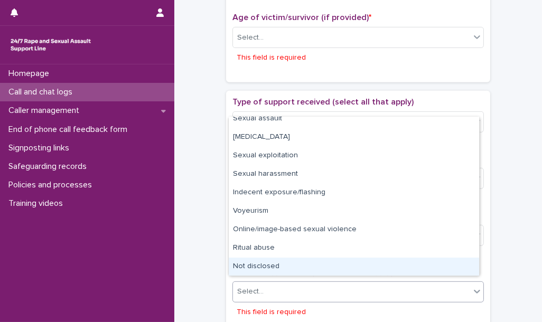
click at [265, 266] on div "Not disclosed" at bounding box center [354, 267] width 250 height 18
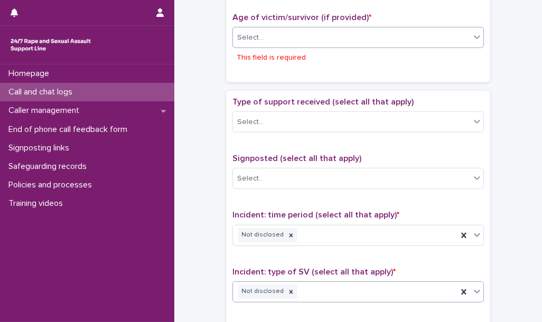
scroll to position [591, 0]
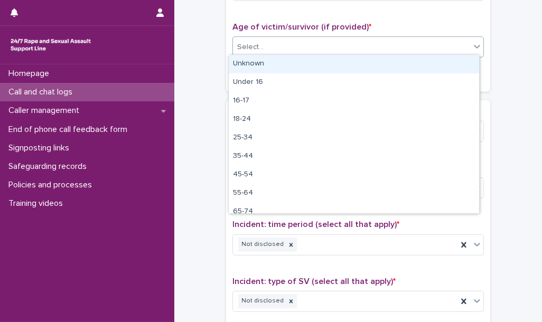
click at [277, 45] on div "Select..." at bounding box center [351, 47] width 237 height 17
click at [269, 62] on div "Unknown" at bounding box center [354, 64] width 250 height 18
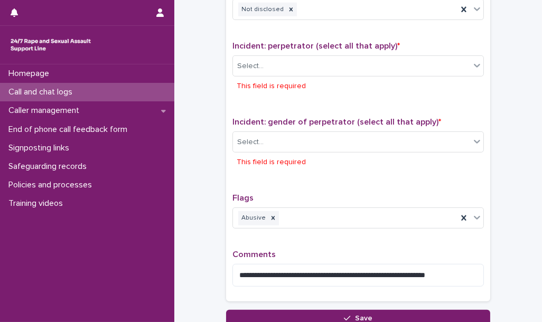
scroll to position [873, 0]
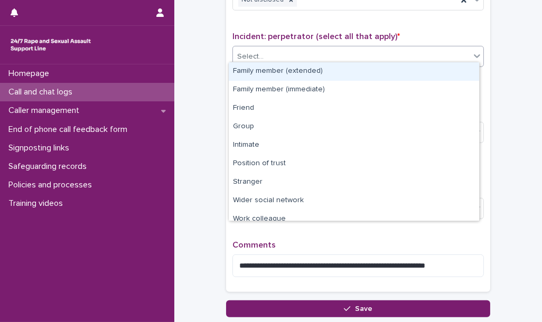
click at [273, 48] on div "Select..." at bounding box center [351, 56] width 237 height 17
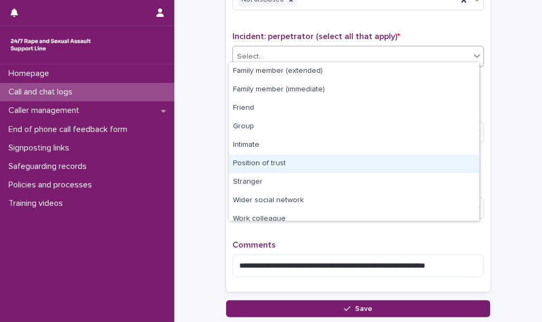
scroll to position [44, 0]
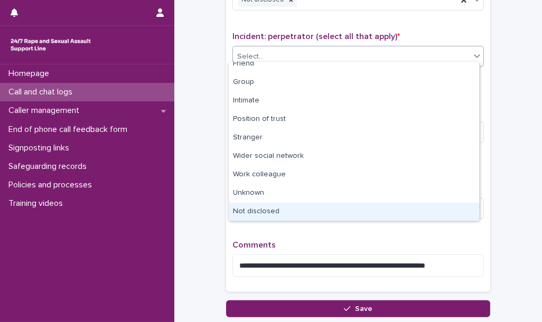
click at [262, 215] on div "Not disclosed" at bounding box center [354, 212] width 250 height 18
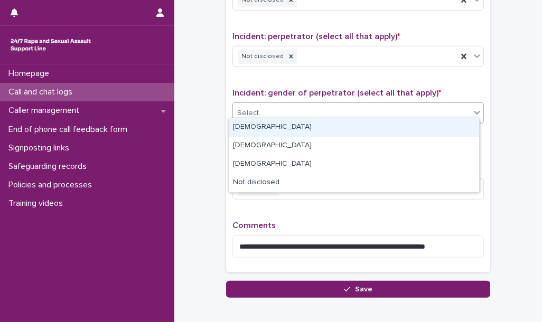
click at [281, 108] on div "Select..." at bounding box center [351, 113] width 237 height 17
click at [277, 129] on div "Male" at bounding box center [354, 127] width 250 height 18
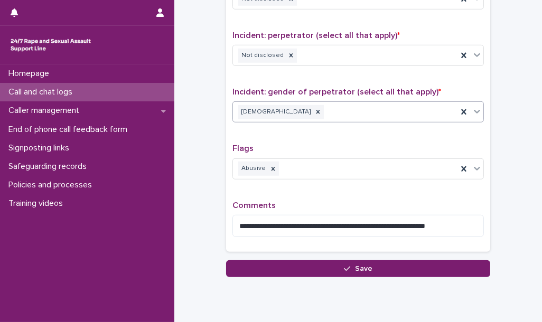
scroll to position [877, 0]
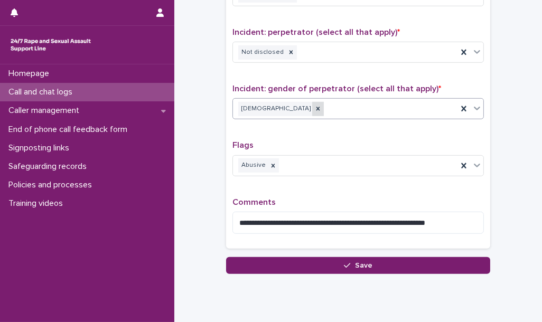
click at [314, 105] on icon at bounding box center [317, 108] width 7 height 7
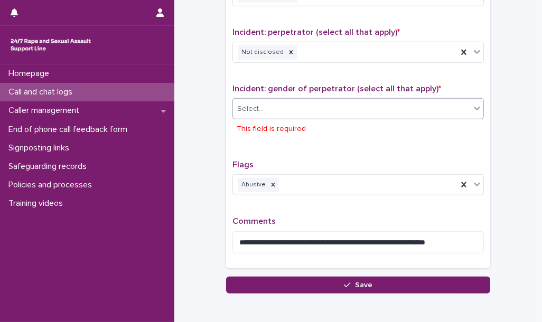
click at [272, 104] on div "Select..." at bounding box center [351, 108] width 237 height 17
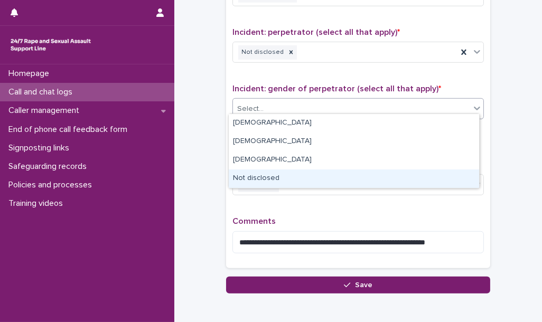
click at [270, 176] on div "Not disclosed" at bounding box center [354, 179] width 250 height 18
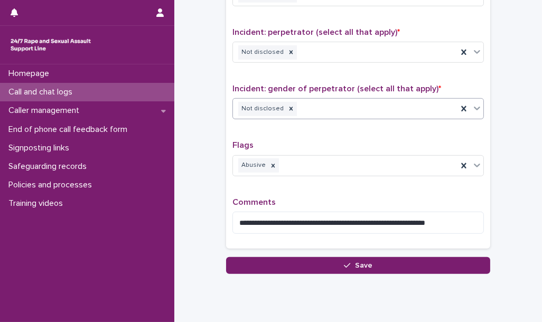
scroll to position [905, 0]
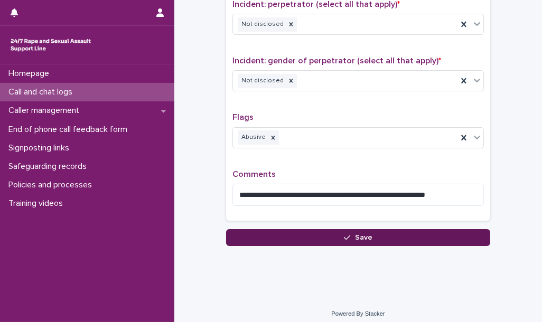
click at [267, 239] on button "Save" at bounding box center [358, 237] width 264 height 17
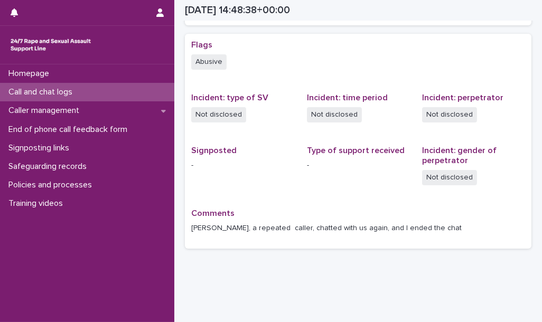
scroll to position [285, 0]
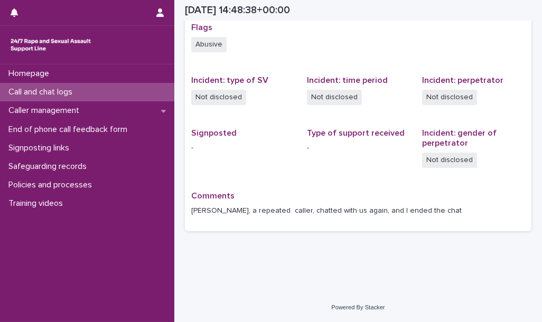
click at [103, 93] on div "Call and chat logs" at bounding box center [87, 92] width 174 height 18
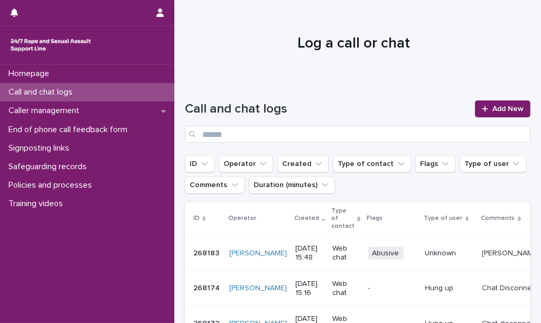
click at [329, 97] on div "Call and chat logs Add New" at bounding box center [358, 117] width 346 height 76
click at [76, 89] on p "Call and chat logs" at bounding box center [42, 92] width 77 height 10
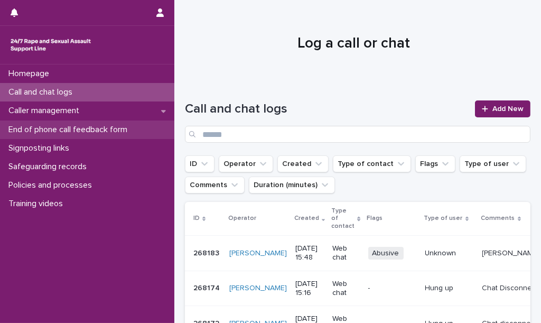
click at [136, 129] on p "End of phone call feedback form" at bounding box center [70, 130] width 132 height 10
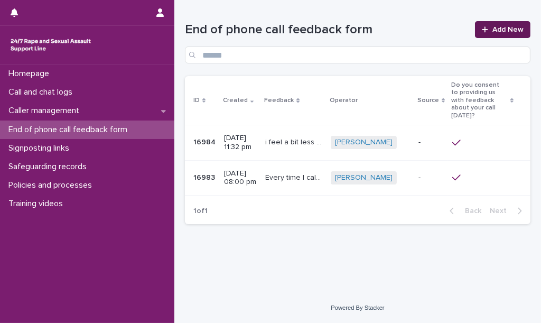
click at [501, 27] on span "Add New" at bounding box center [507, 29] width 31 height 7
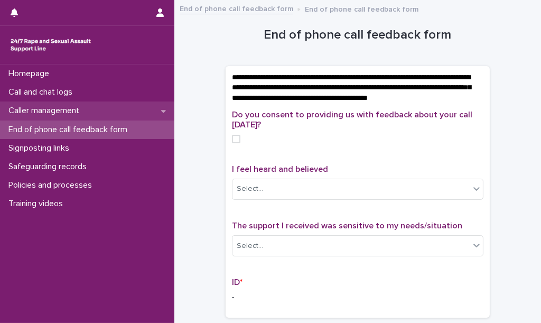
click at [77, 111] on p "Caller management" at bounding box center [45, 111] width 83 height 10
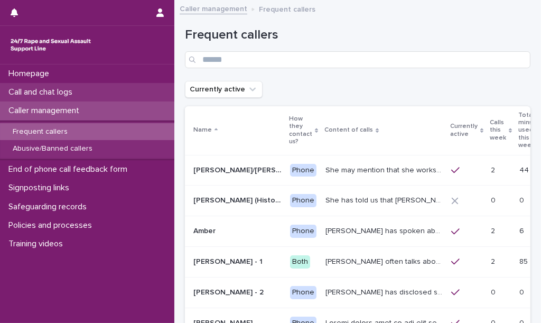
click at [140, 99] on div "Call and chat logs" at bounding box center [87, 92] width 174 height 18
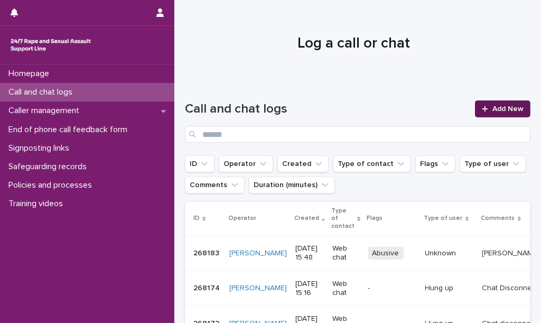
click at [492, 111] on span "Add New" at bounding box center [507, 108] width 31 height 7
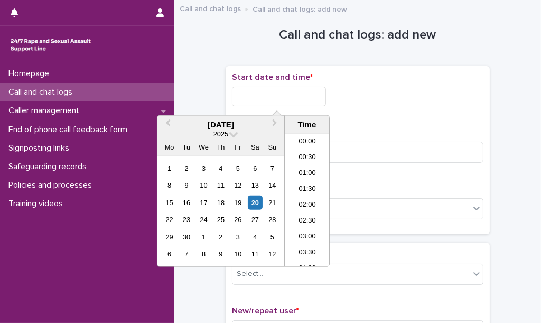
scroll to position [465, 0]
click at [296, 100] on input "text" at bounding box center [279, 97] width 94 height 20
click at [307, 188] on li "16:00" at bounding box center [307, 184] width 45 height 16
type input "**********"
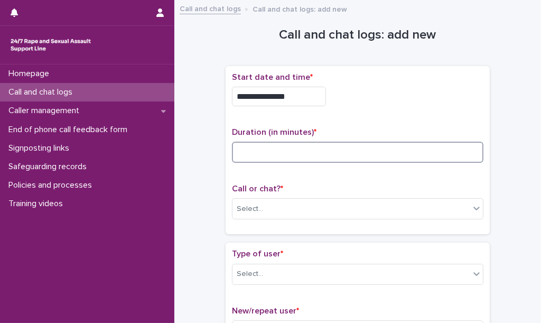
click at [280, 143] on input at bounding box center [357, 152] width 251 height 21
type input "**"
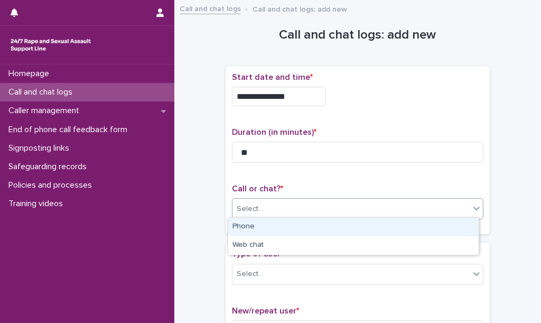
click at [277, 200] on div "Select..." at bounding box center [350, 208] width 237 height 17
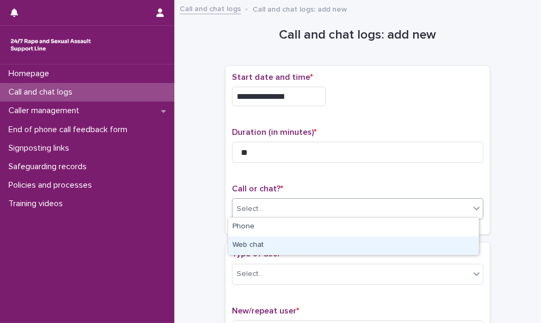
click at [271, 240] on div "Web chat" at bounding box center [353, 245] width 250 height 18
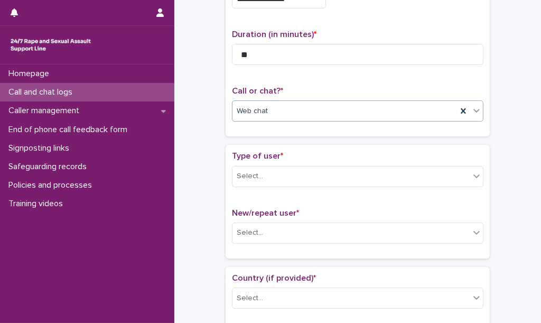
scroll to position [103, 0]
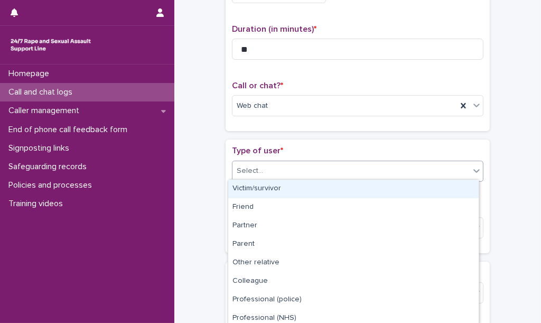
click at [286, 168] on div "Select..." at bounding box center [350, 170] width 237 height 17
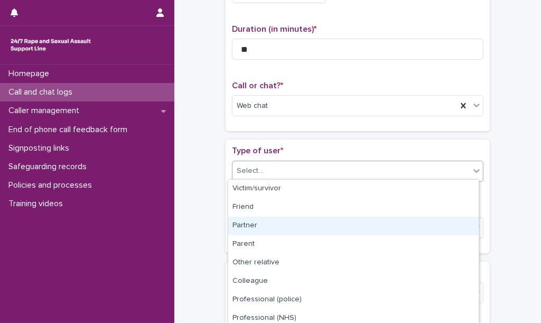
click at [292, 226] on div "Partner" at bounding box center [353, 226] width 250 height 18
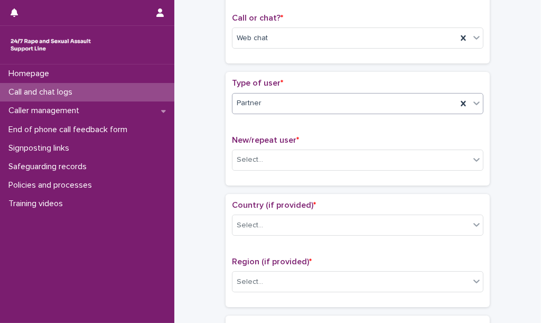
scroll to position [180, 0]
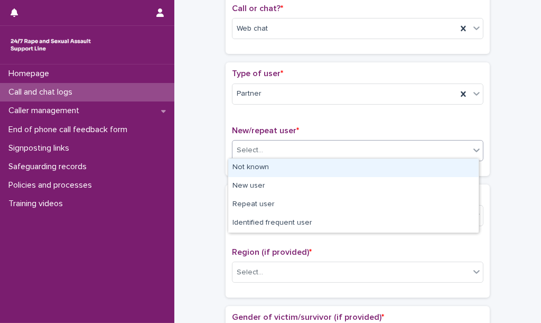
click at [293, 157] on div "Select..." at bounding box center [357, 150] width 251 height 21
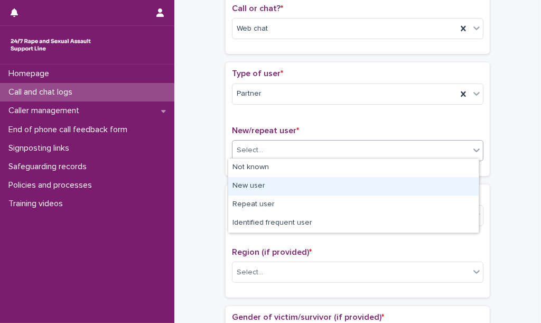
click at [291, 186] on div "New user" at bounding box center [353, 186] width 250 height 18
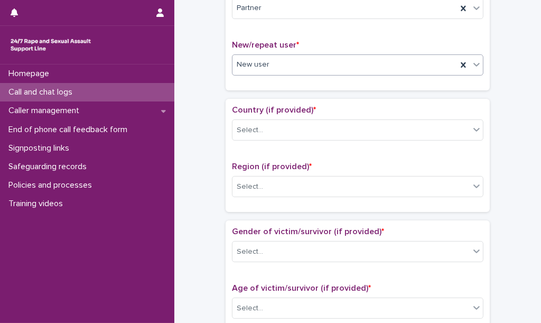
scroll to position [267, 0]
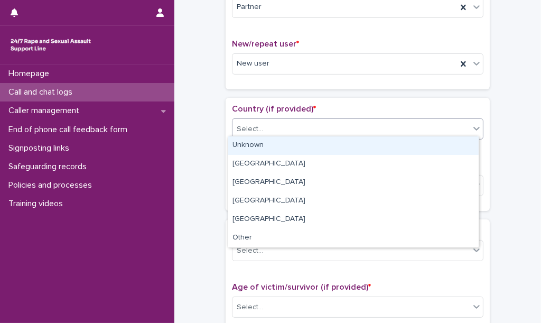
click at [288, 120] on div "Select..." at bounding box center [350, 128] width 237 height 17
click at [283, 146] on div "Unknown" at bounding box center [353, 145] width 250 height 18
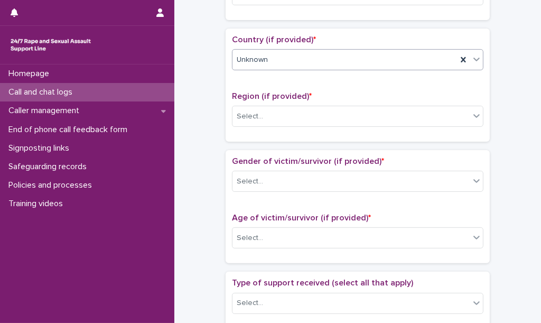
scroll to position [337, 0]
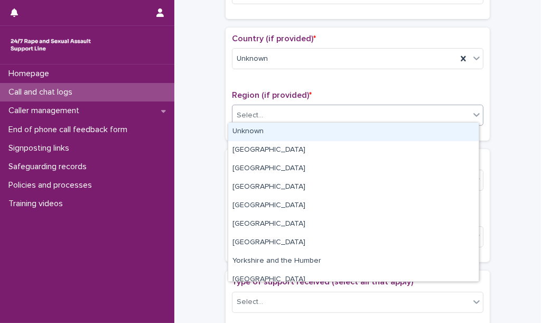
click at [281, 118] on div "Select..." at bounding box center [350, 115] width 237 height 17
click at [279, 137] on div "Unknown" at bounding box center [353, 132] width 250 height 18
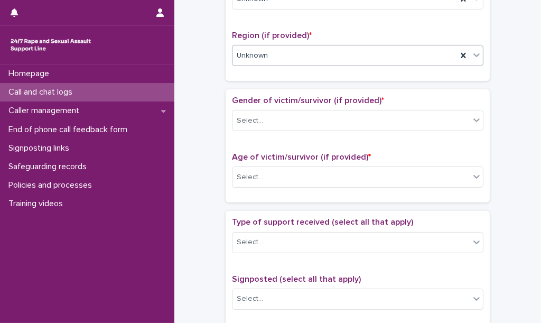
scroll to position [398, 0]
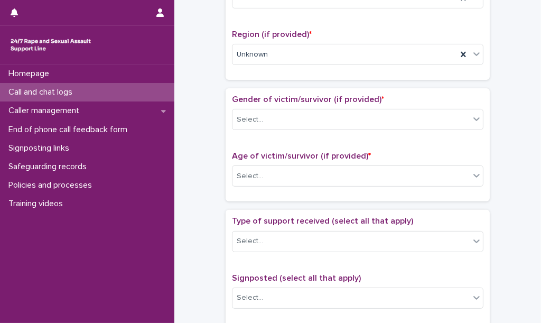
click at [281, 104] on div "Gender of victim/survivor (if provided) * Select..." at bounding box center [357, 117] width 251 height 44
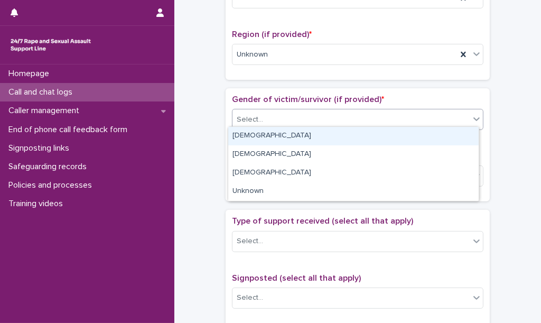
click at [281, 111] on div "Select..." at bounding box center [350, 119] width 237 height 17
click at [276, 135] on div "Female" at bounding box center [353, 136] width 250 height 18
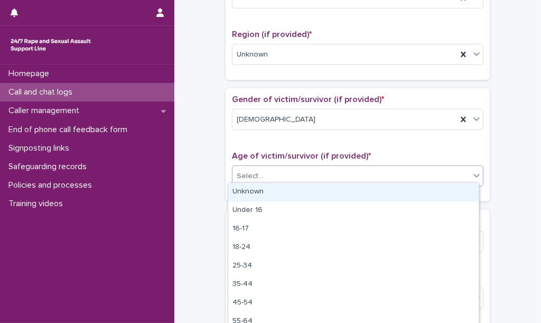
click at [276, 169] on div "Select..." at bounding box center [350, 175] width 237 height 17
click at [276, 193] on div "Unknown" at bounding box center [353, 192] width 250 height 18
click at [273, 174] on div "Unknown" at bounding box center [344, 175] width 225 height 17
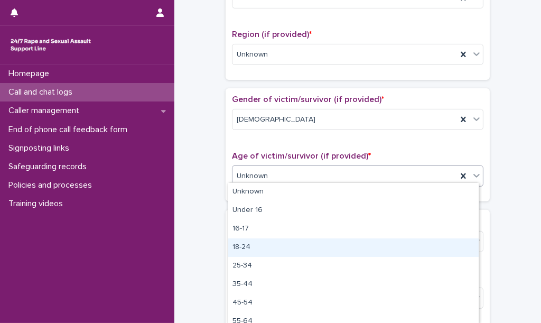
click at [271, 254] on div "18-24" at bounding box center [353, 247] width 250 height 18
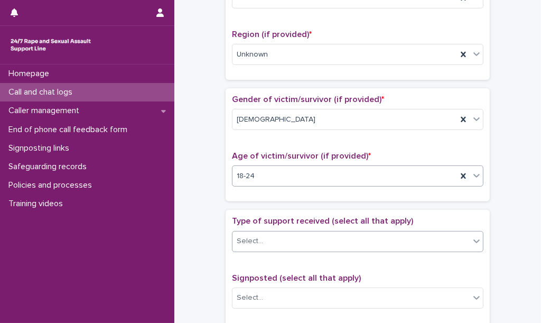
click at [273, 244] on div "Select..." at bounding box center [350, 240] width 237 height 17
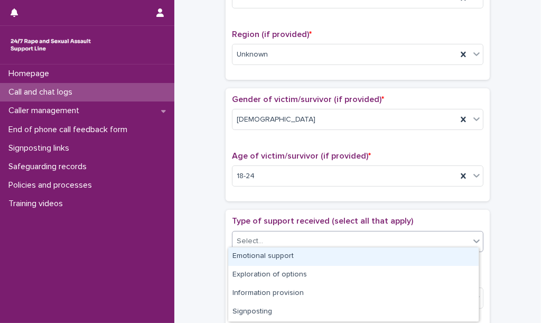
click at [274, 256] on div "Emotional support" at bounding box center [353, 256] width 250 height 18
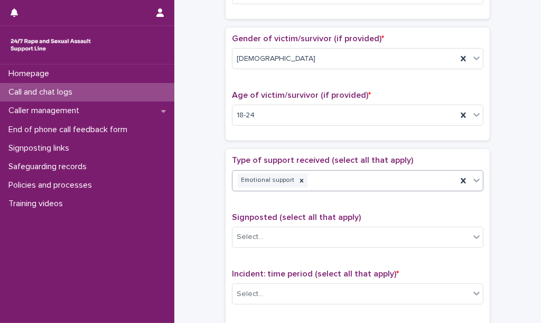
scroll to position [461, 0]
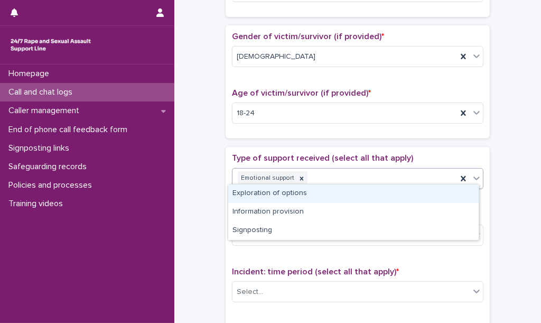
click at [312, 178] on div "Emotional support" at bounding box center [344, 178] width 225 height 18
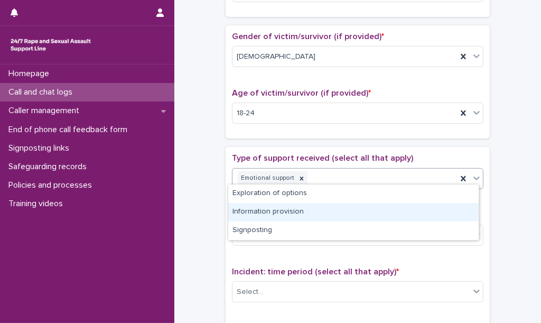
click at [306, 213] on div "Information provision" at bounding box center [353, 212] width 250 height 18
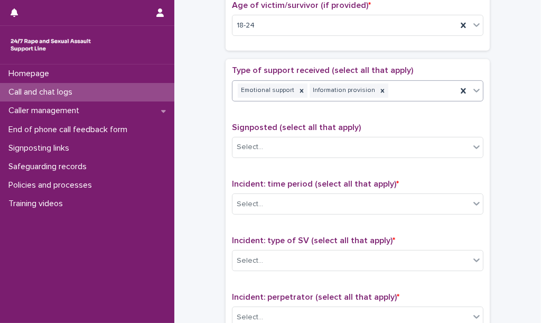
scroll to position [552, 0]
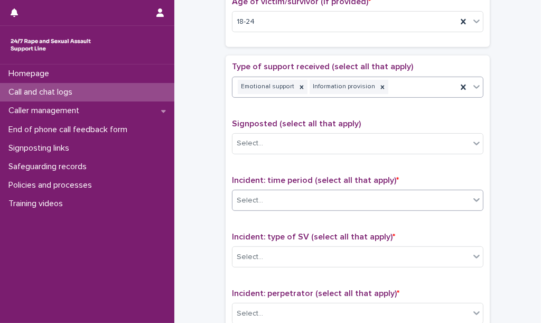
click at [309, 194] on div "Select..." at bounding box center [350, 200] width 237 height 17
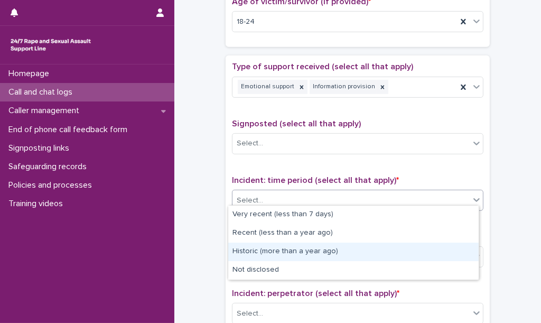
click at [294, 250] on div "Historic (more than a year ago)" at bounding box center [353, 251] width 250 height 18
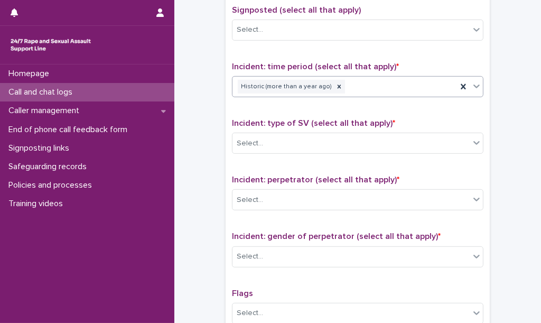
scroll to position [670, 0]
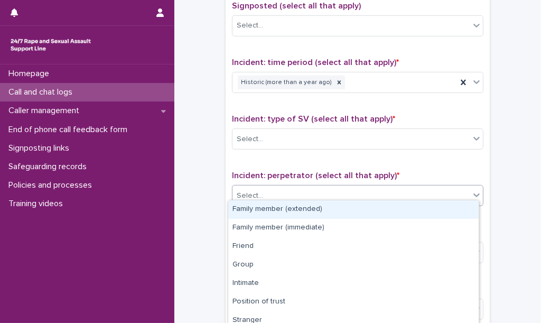
click at [290, 190] on div "Select..." at bounding box center [350, 195] width 237 height 17
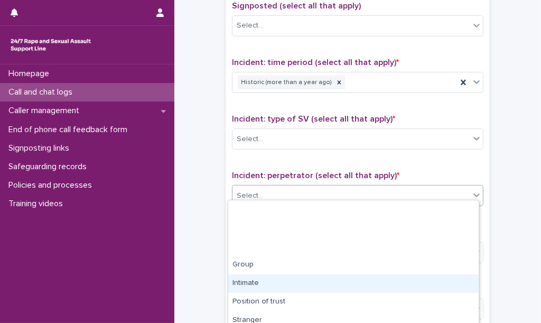
scroll to position [80, 0]
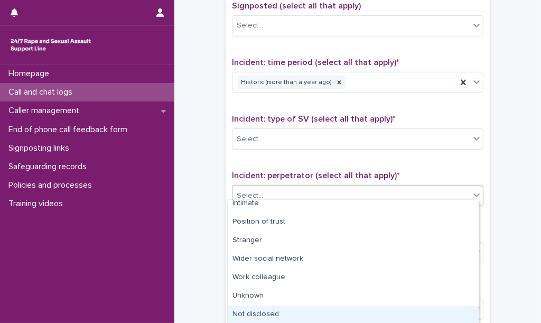
click at [275, 310] on div "Not disclosed" at bounding box center [353, 314] width 250 height 18
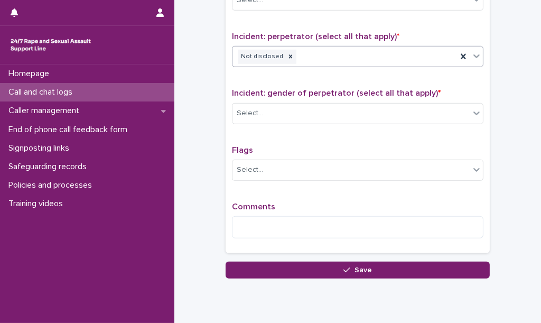
scroll to position [813, 0]
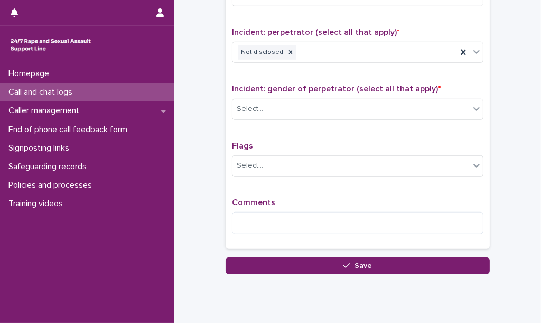
click at [296, 113] on div "Incident: gender of perpetrator (select all that apply) * Select..." at bounding box center [357, 106] width 251 height 44
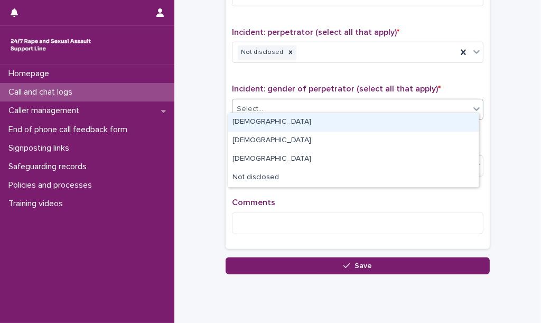
click at [292, 104] on div "Select..." at bounding box center [350, 108] width 237 height 17
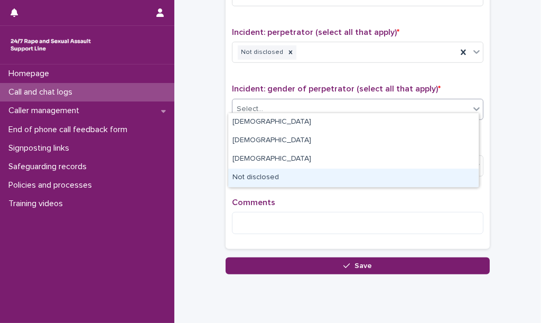
click at [269, 178] on div "Not disclosed" at bounding box center [353, 178] width 250 height 18
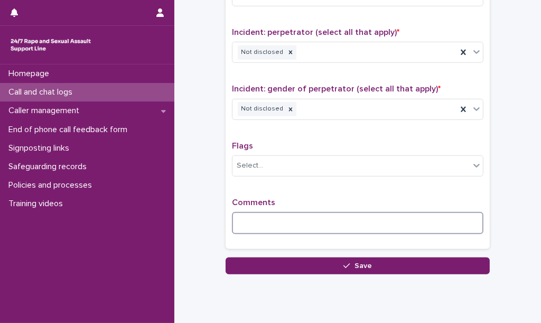
click at [262, 214] on textarea at bounding box center [357, 223] width 251 height 22
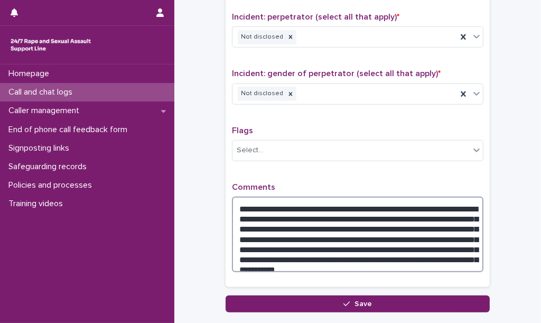
scroll to position [829, 0]
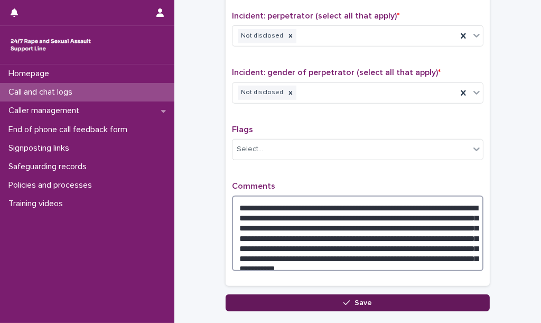
type textarea "**********"
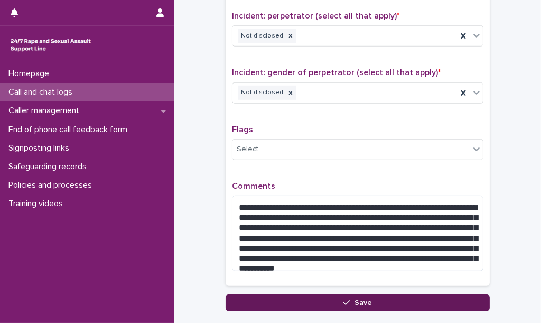
click at [359, 299] on span "Save" at bounding box center [362, 302] width 17 height 7
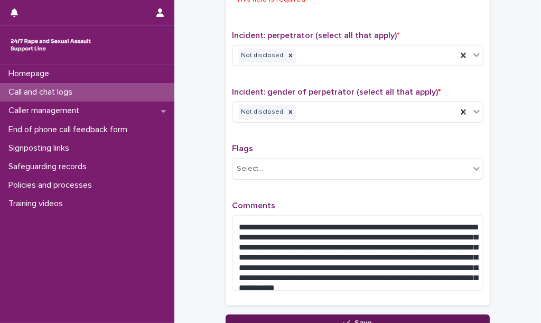
scroll to position [778, 0]
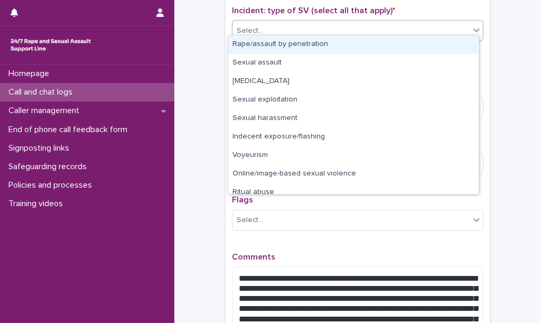
click at [263, 22] on div "Select..." at bounding box center [350, 30] width 237 height 17
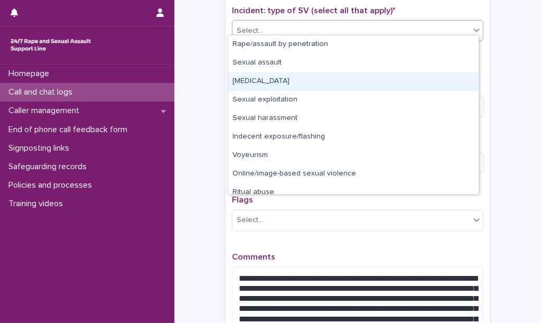
click at [258, 79] on div "Child sexual abuse" at bounding box center [353, 81] width 250 height 18
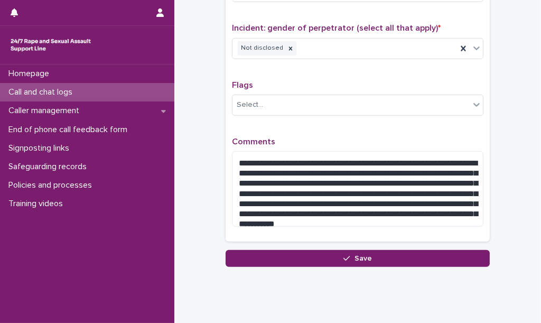
scroll to position [893, 0]
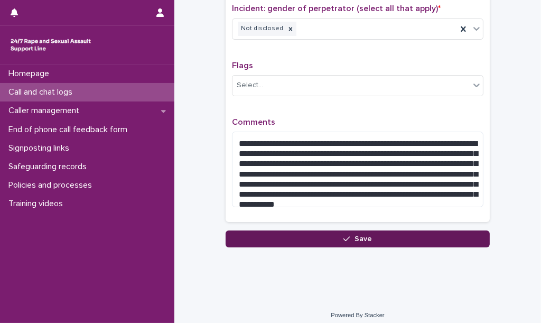
click at [272, 230] on button "Save" at bounding box center [358, 238] width 264 height 17
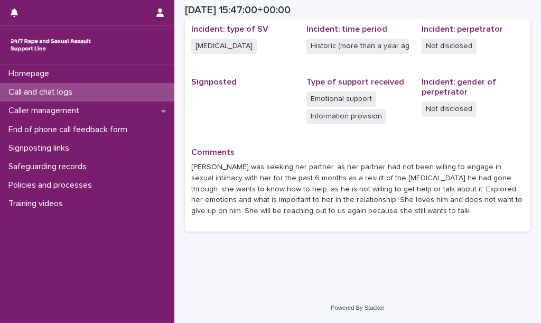
scroll to position [268, 0]
click at [138, 92] on div "Call and chat logs" at bounding box center [87, 92] width 174 height 18
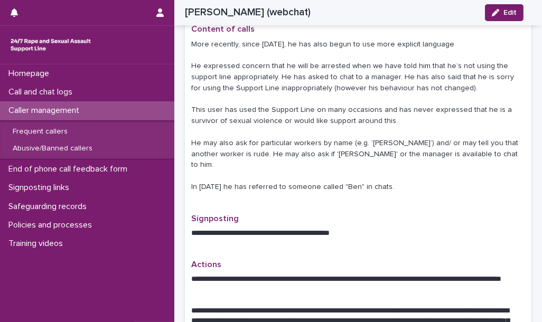
scroll to position [448, 0]
